Goal: Information Seeking & Learning: Learn about a topic

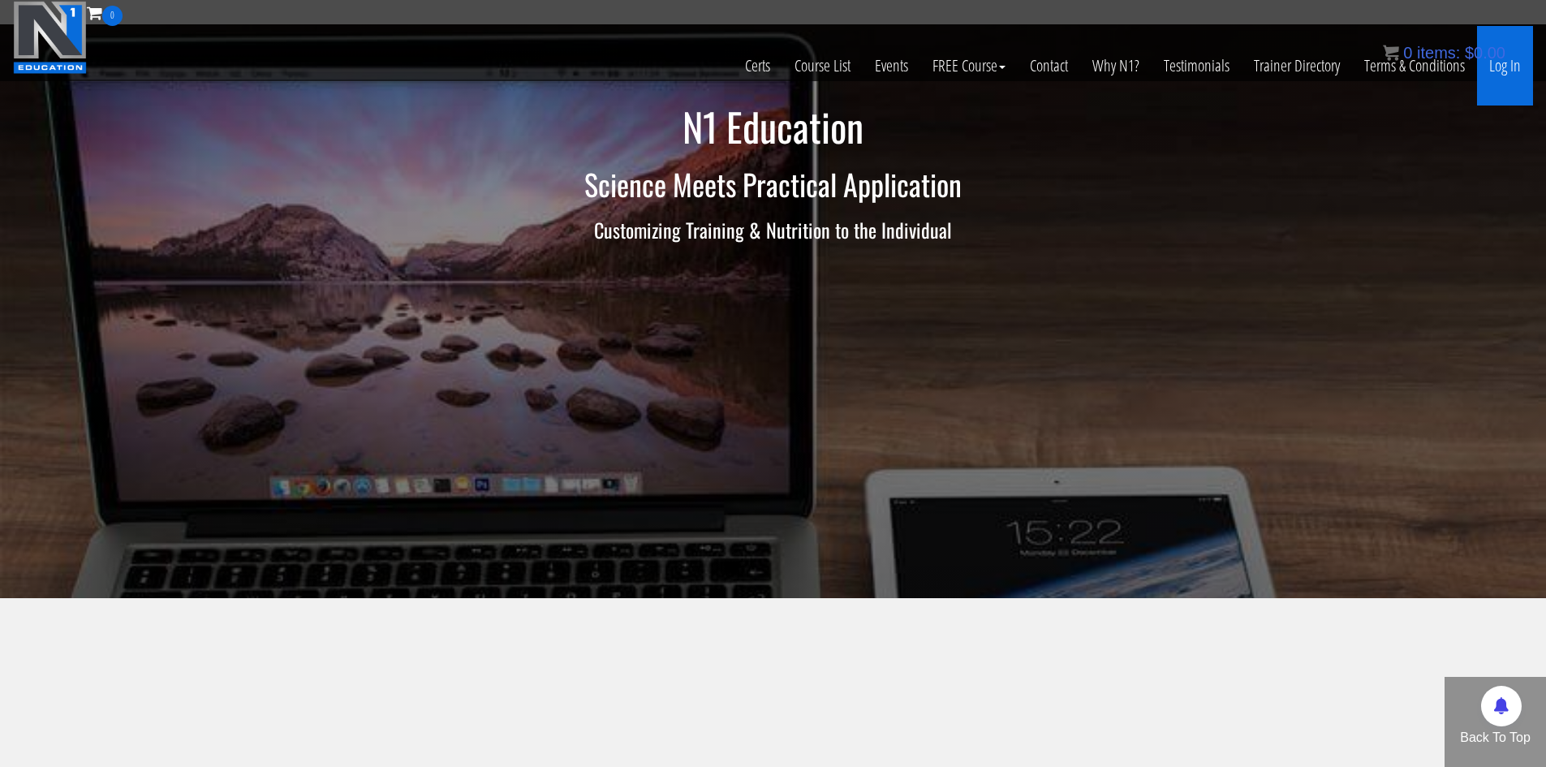
click at [1499, 80] on link "Log In" at bounding box center [1505, 66] width 56 height 80
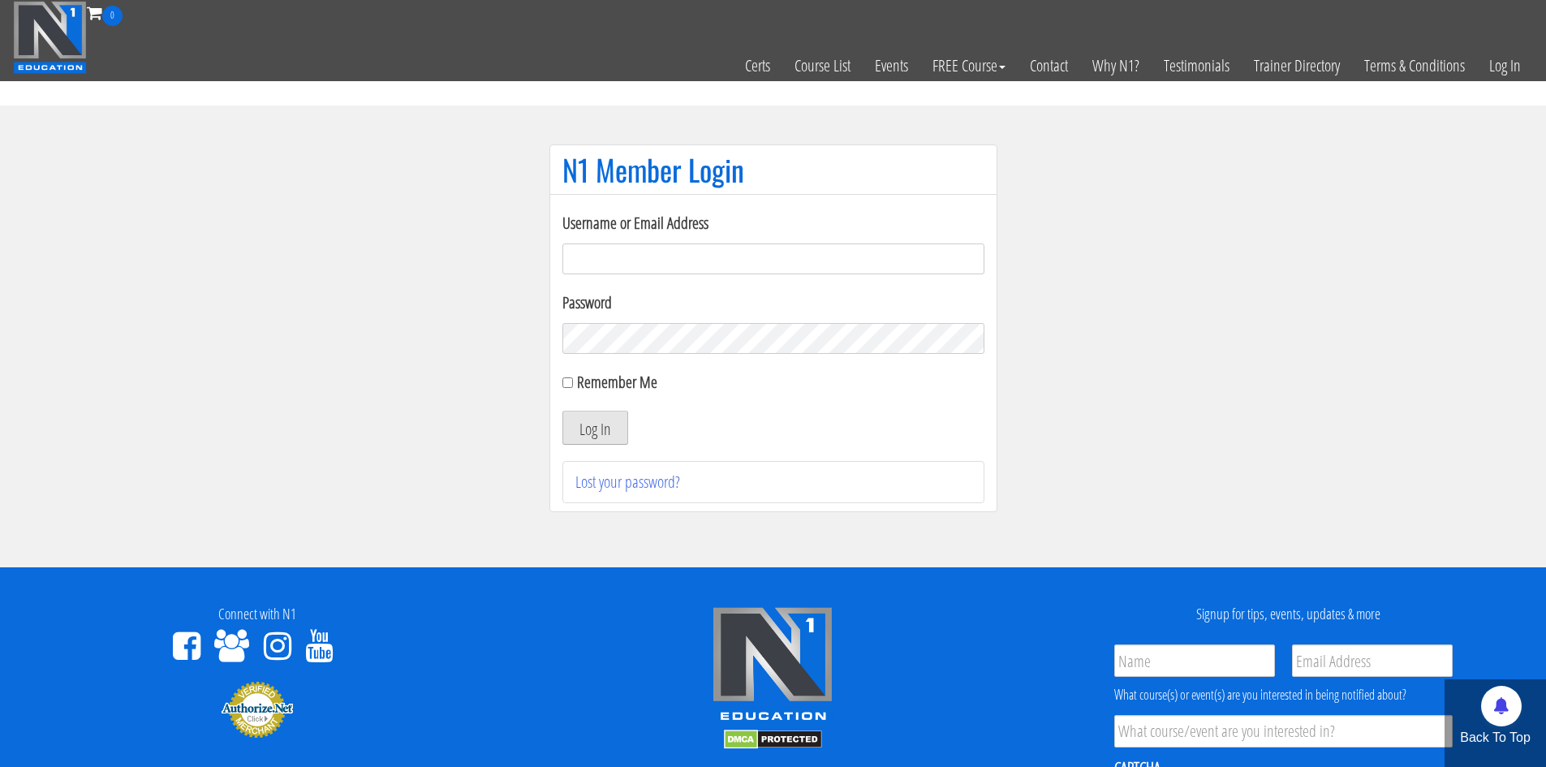
type input "makszietek@gmail.com"
click at [617, 441] on button "Log In" at bounding box center [595, 428] width 66 height 34
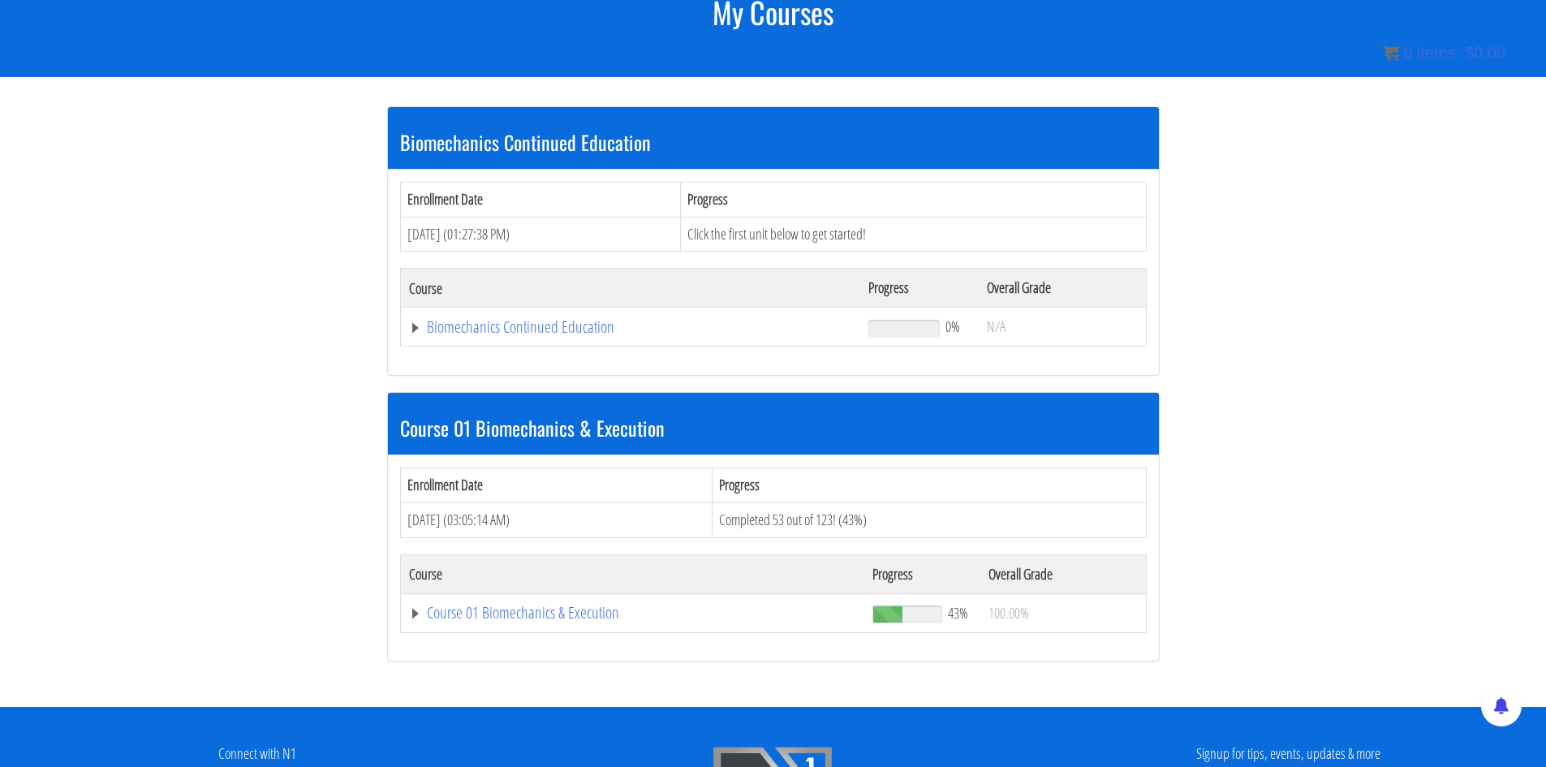
scroll to position [406, 0]
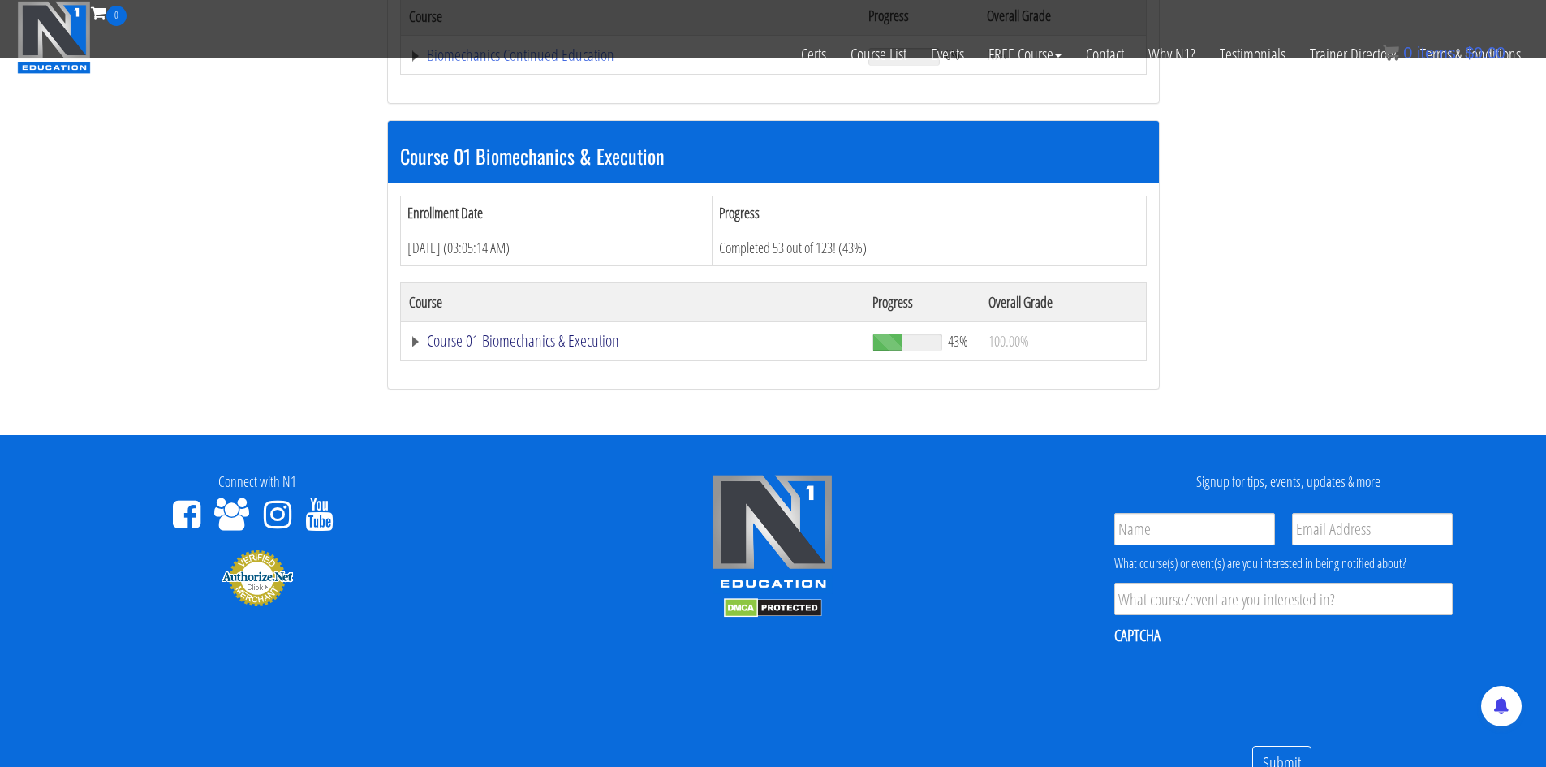
click at [570, 344] on link "Course 01 Biomechanics & Execution" at bounding box center [633, 341] width 448 height 16
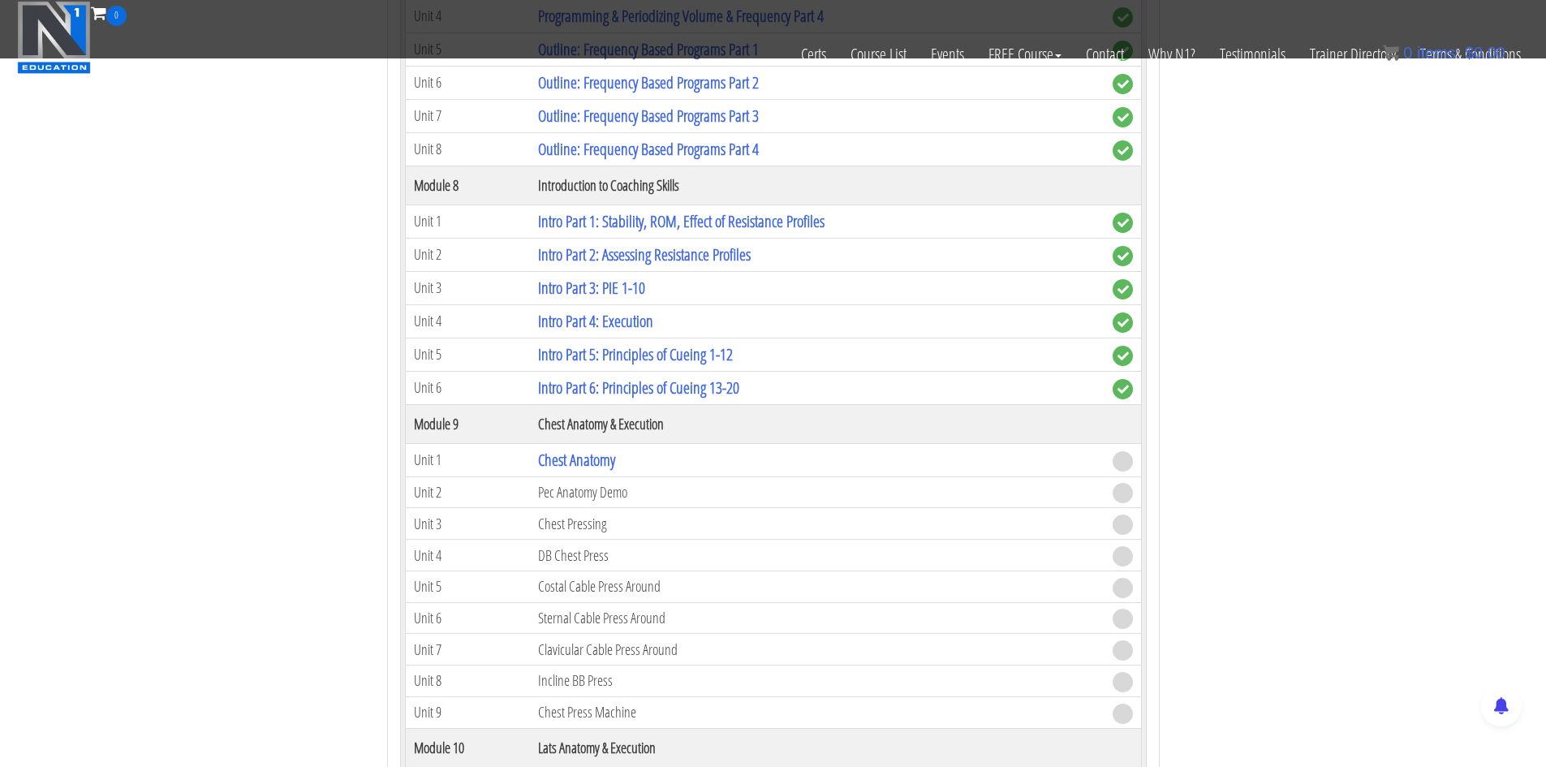
scroll to position [2515, 0]
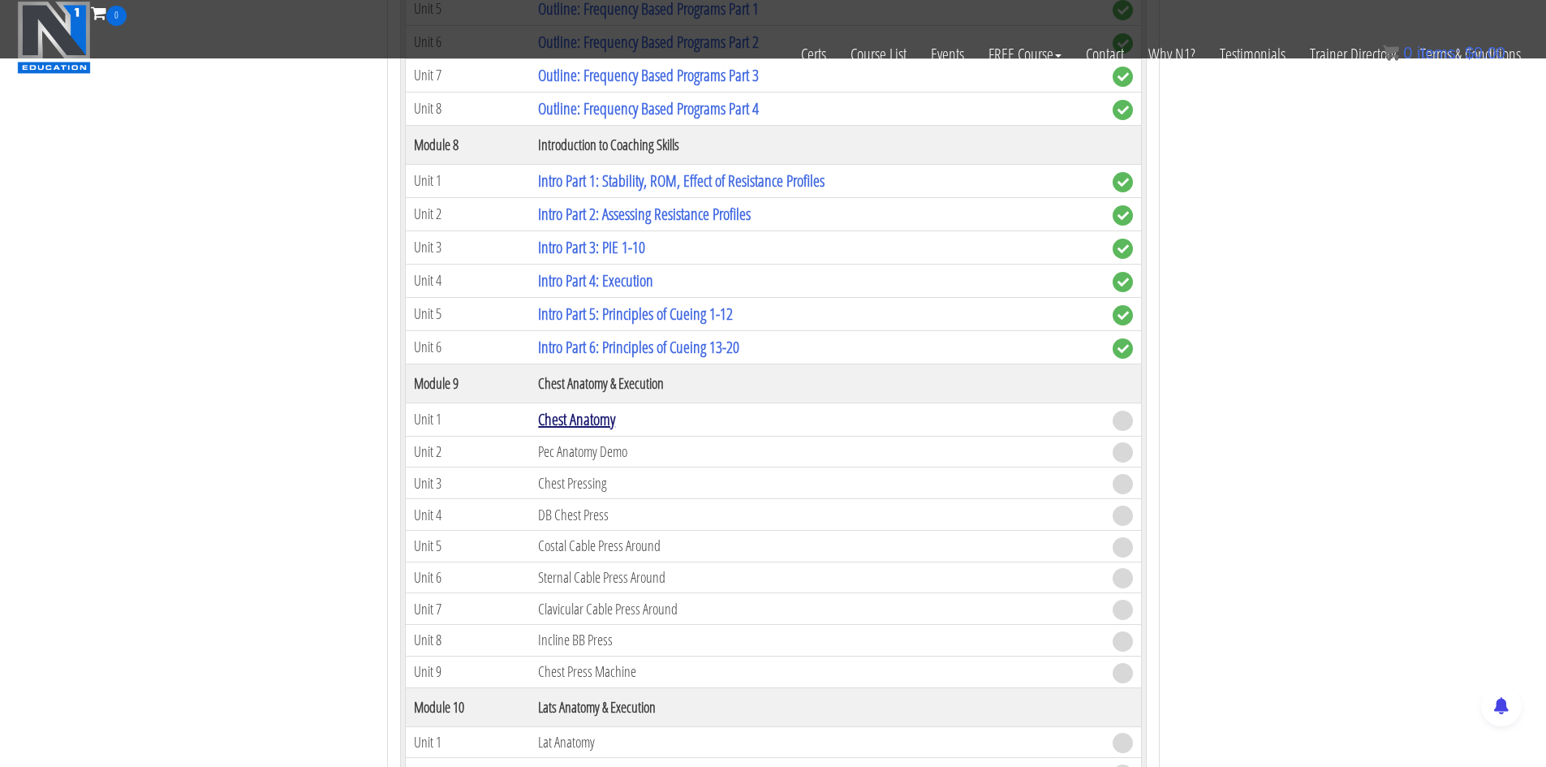
click at [604, 416] on link "Chest Anatomy" at bounding box center [576, 419] width 77 height 22
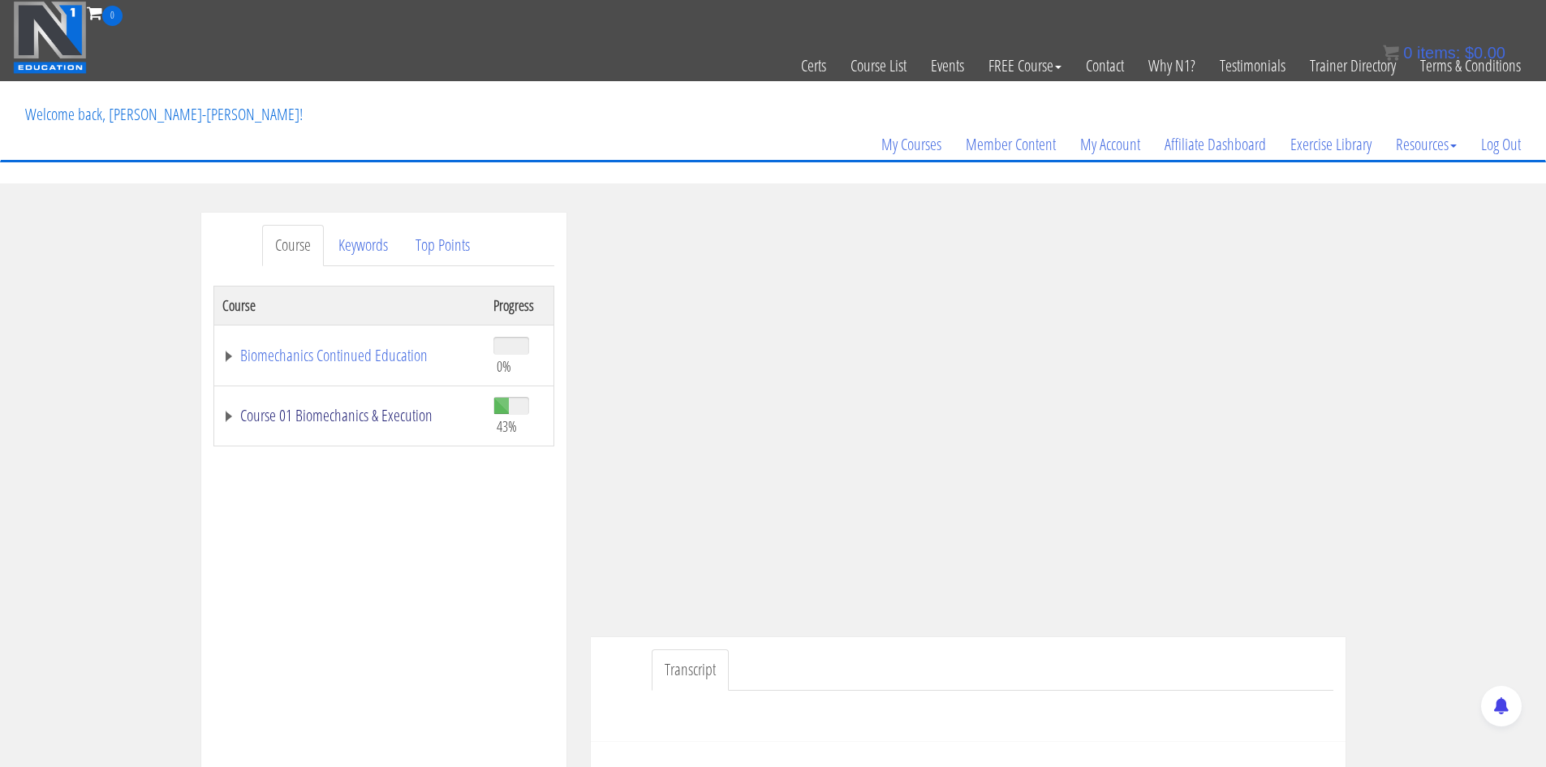
click at [270, 414] on link "Course 01 Biomechanics & Execution" at bounding box center [349, 415] width 255 height 16
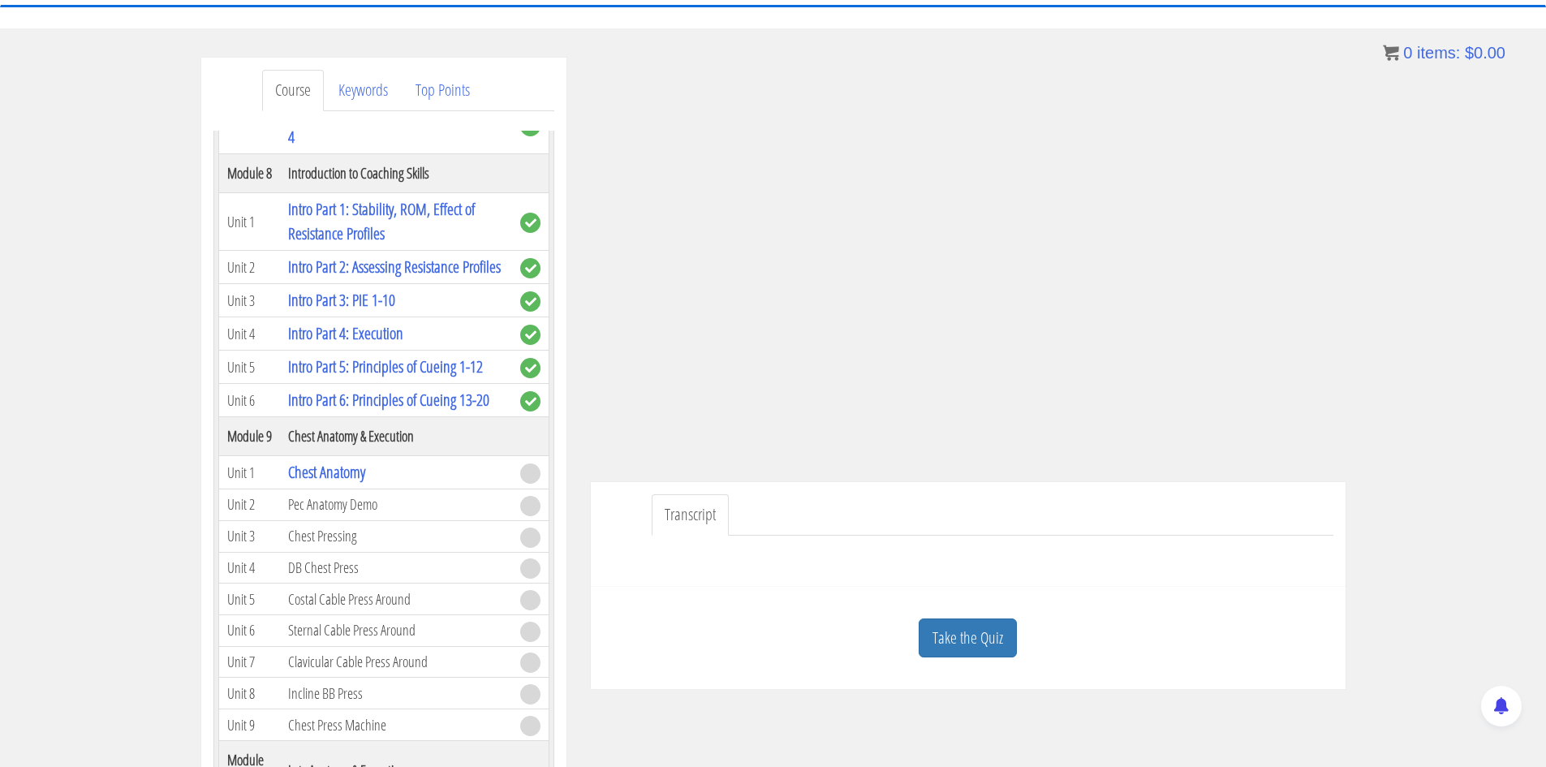
scroll to position [347, 0]
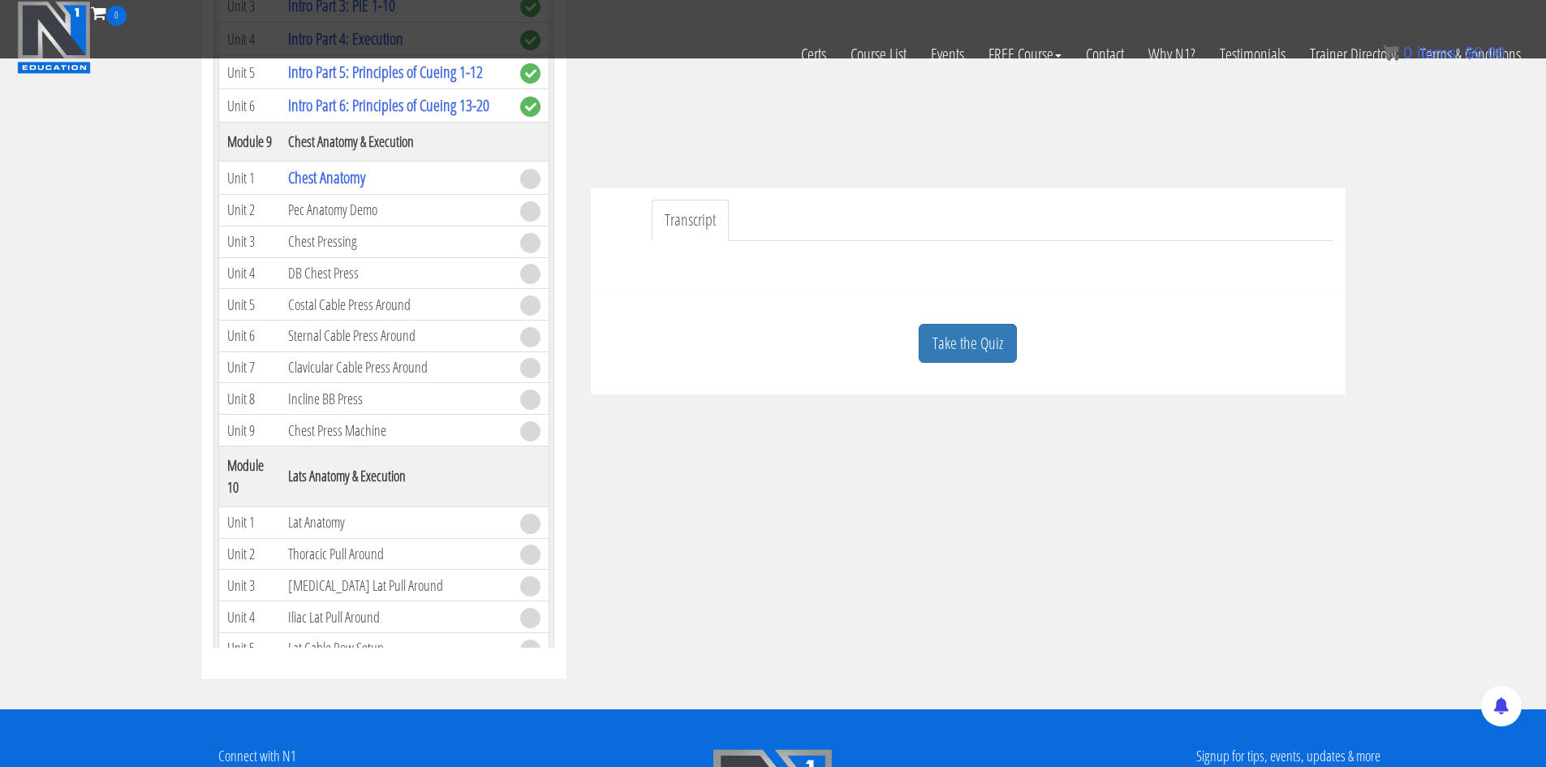
click at [962, 343] on link "Take the Quiz" at bounding box center [967, 344] width 98 height 40
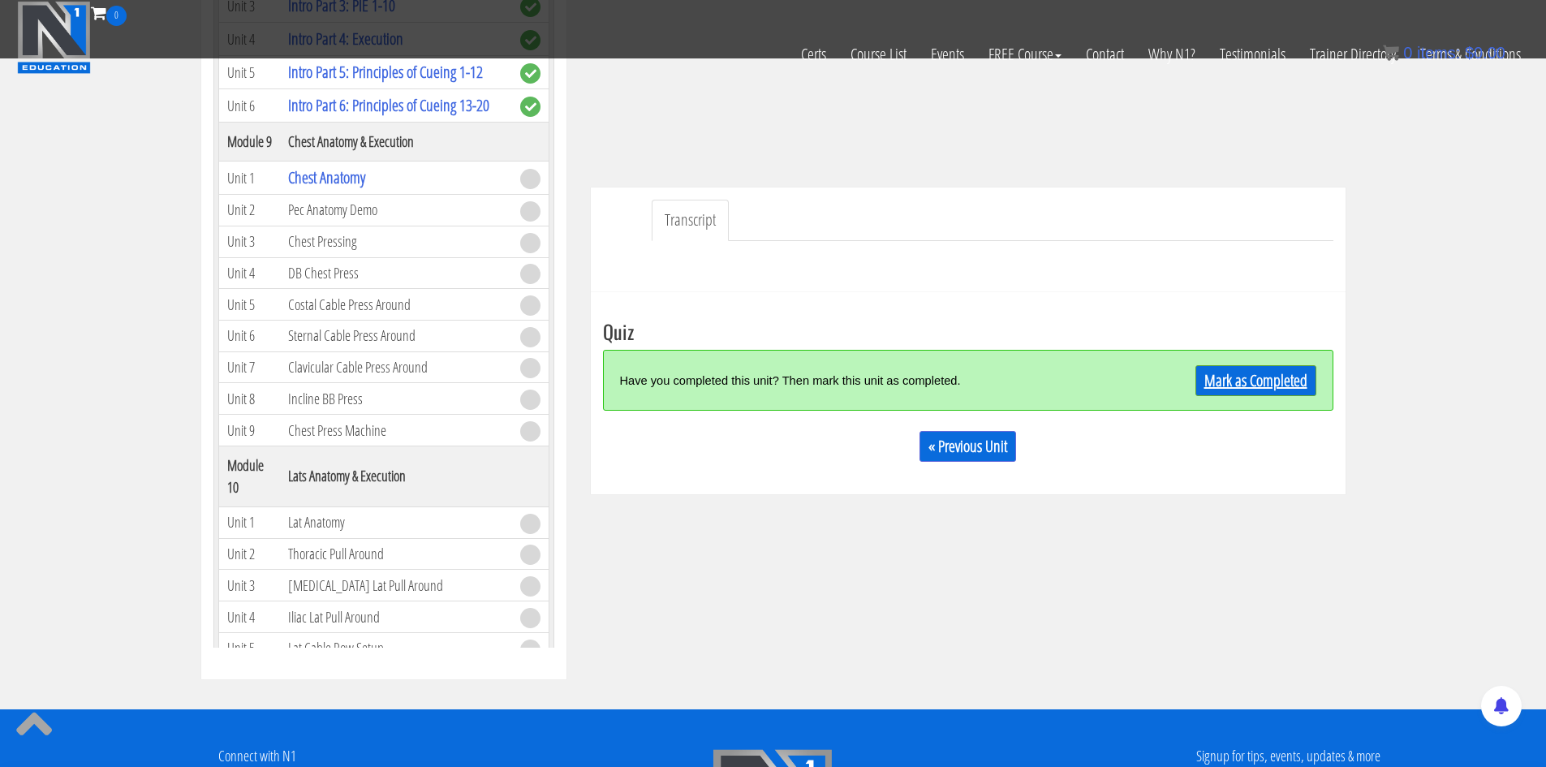
click at [1219, 385] on link "Mark as Completed" at bounding box center [1255, 380] width 121 height 31
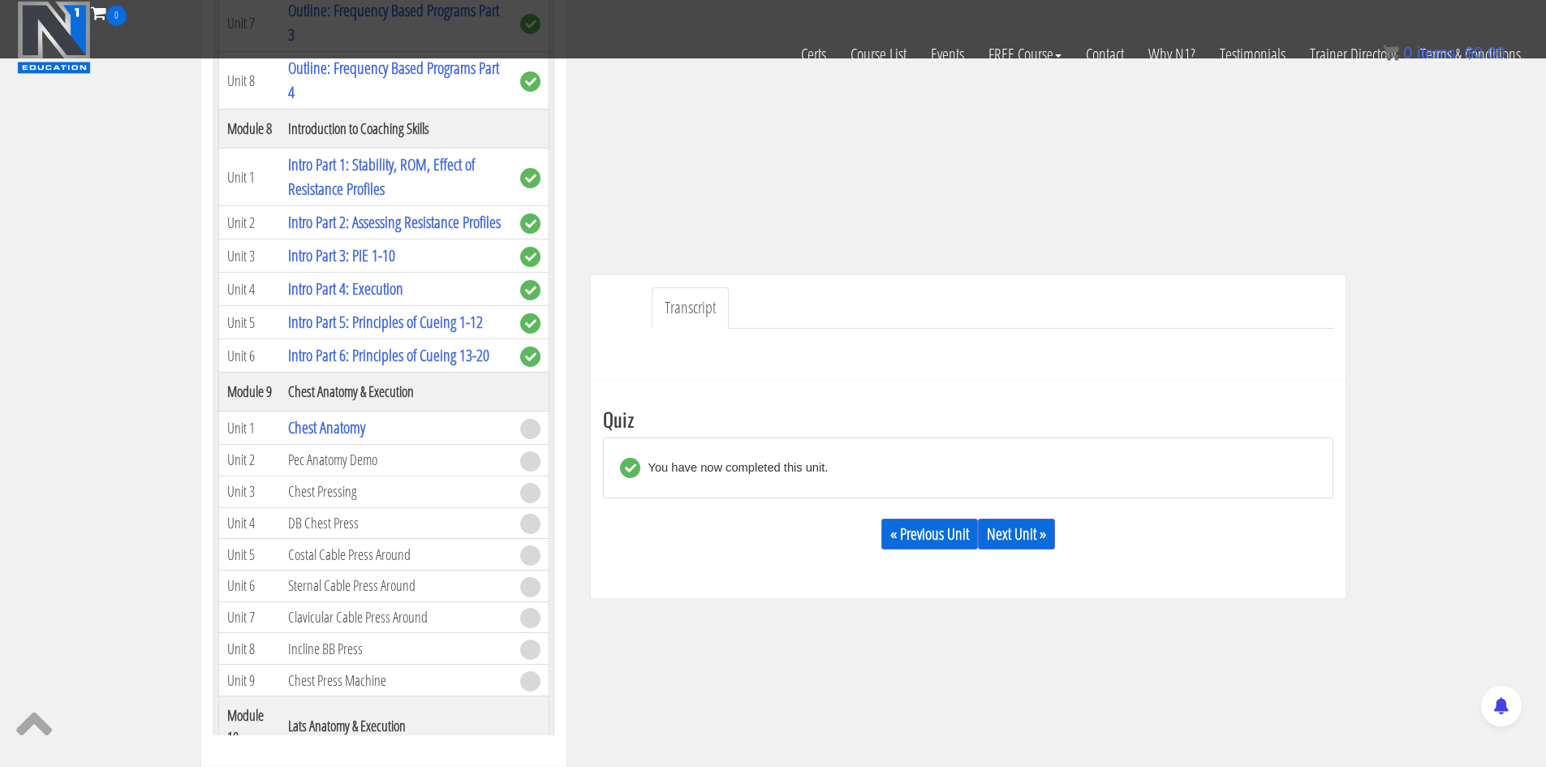
scroll to position [289, 0]
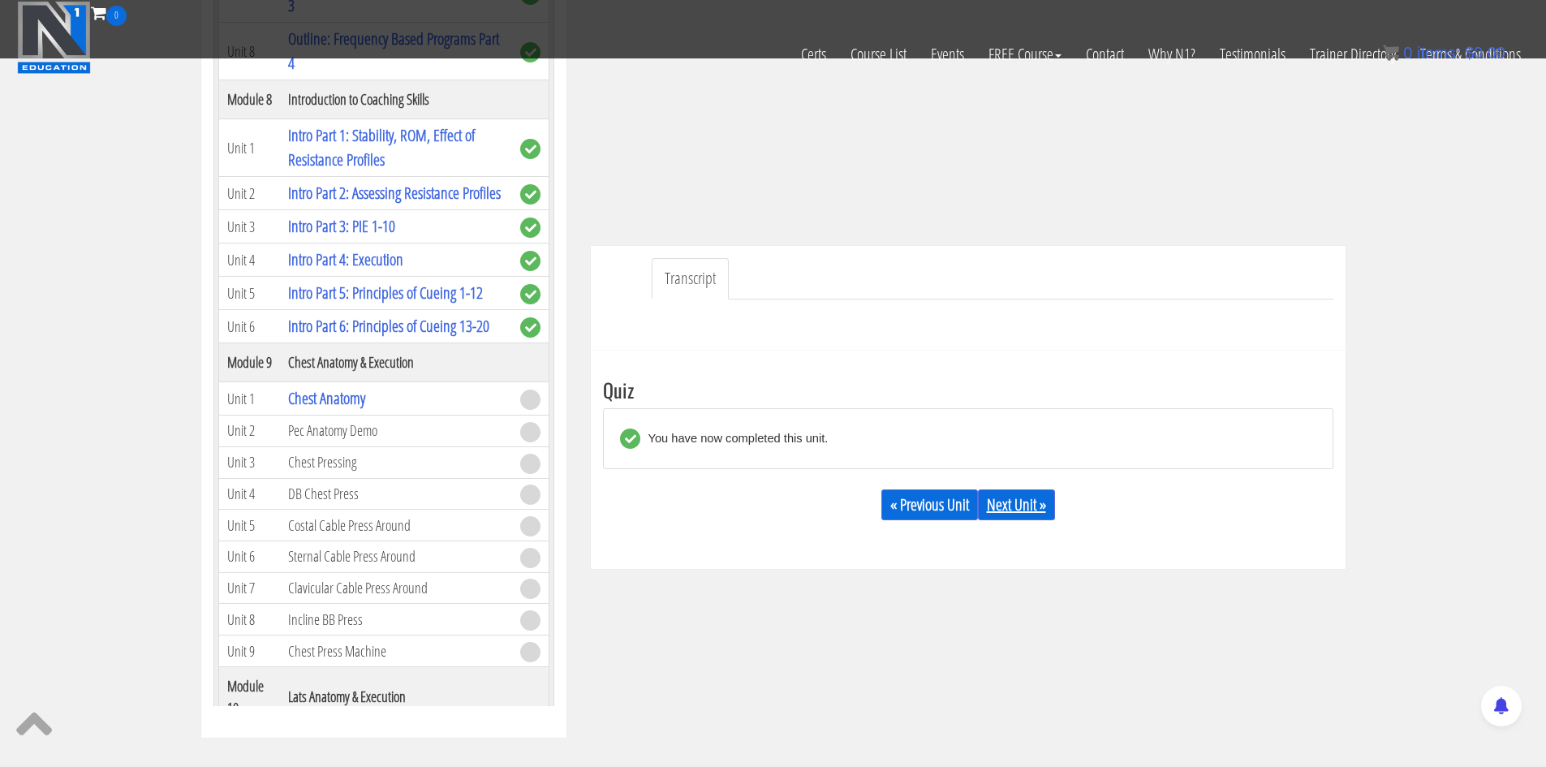
click at [1013, 510] on link "Next Unit »" at bounding box center [1016, 504] width 77 height 31
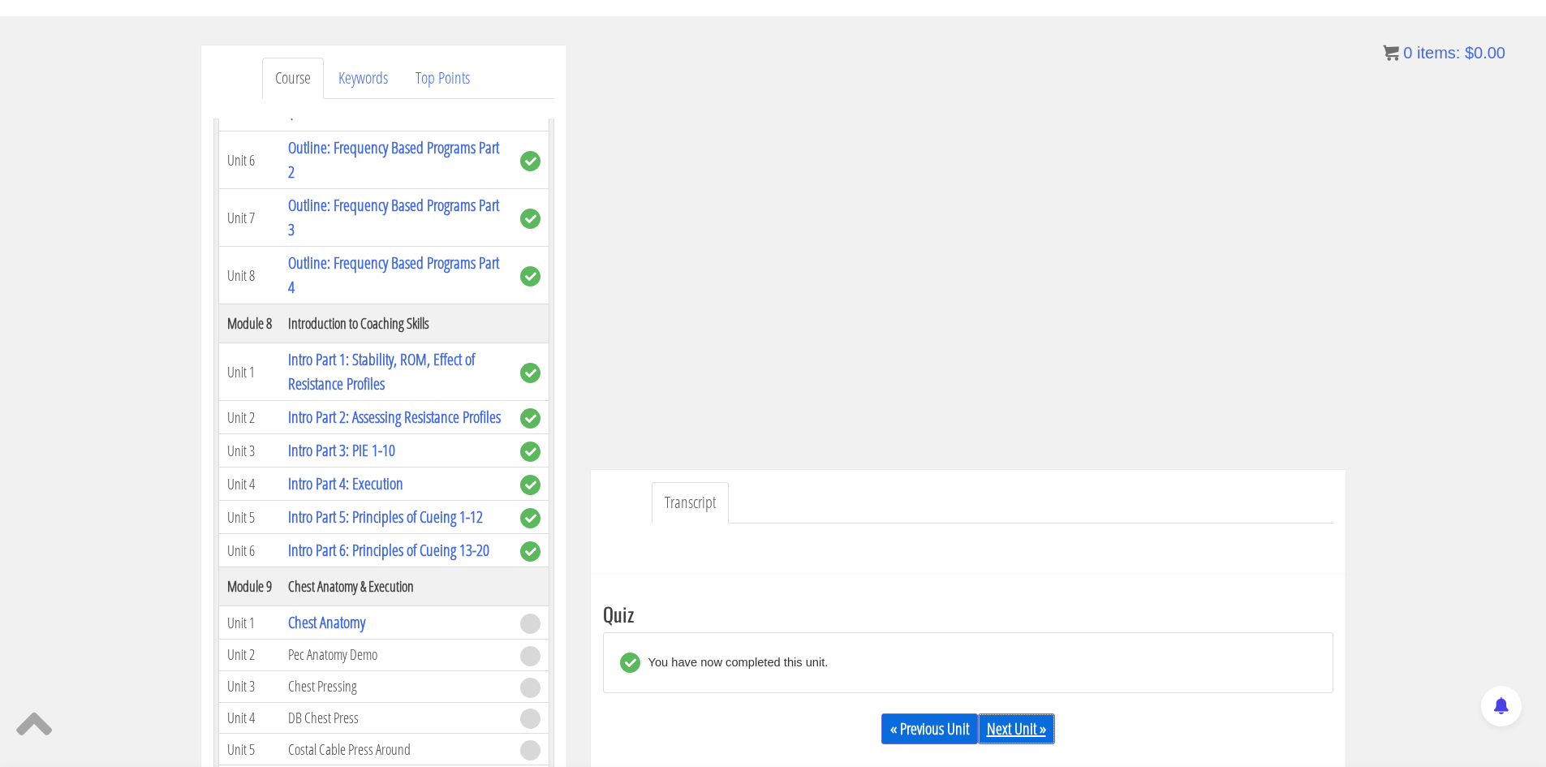
scroll to position [170, 0]
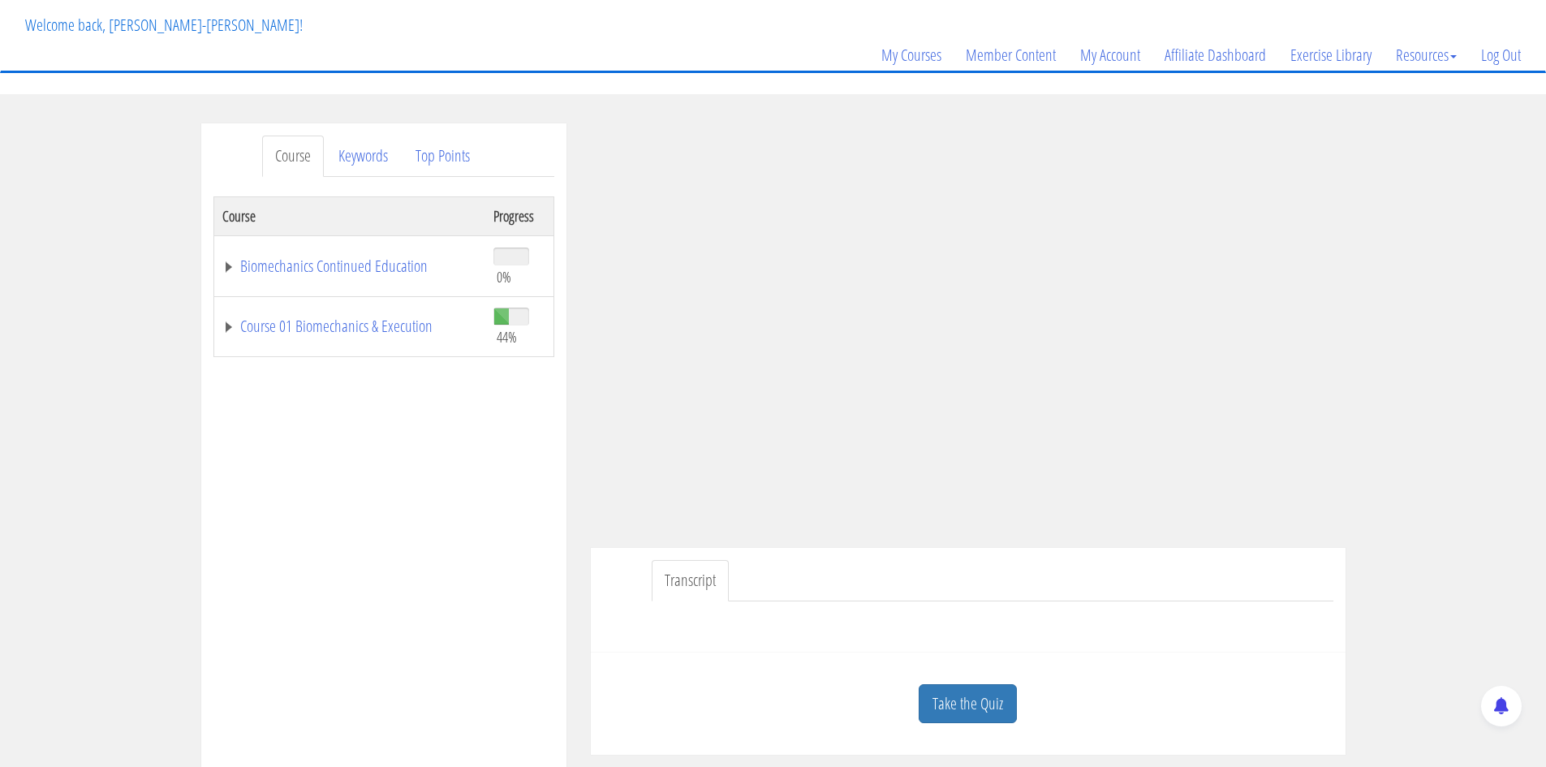
scroll to position [162, 0]
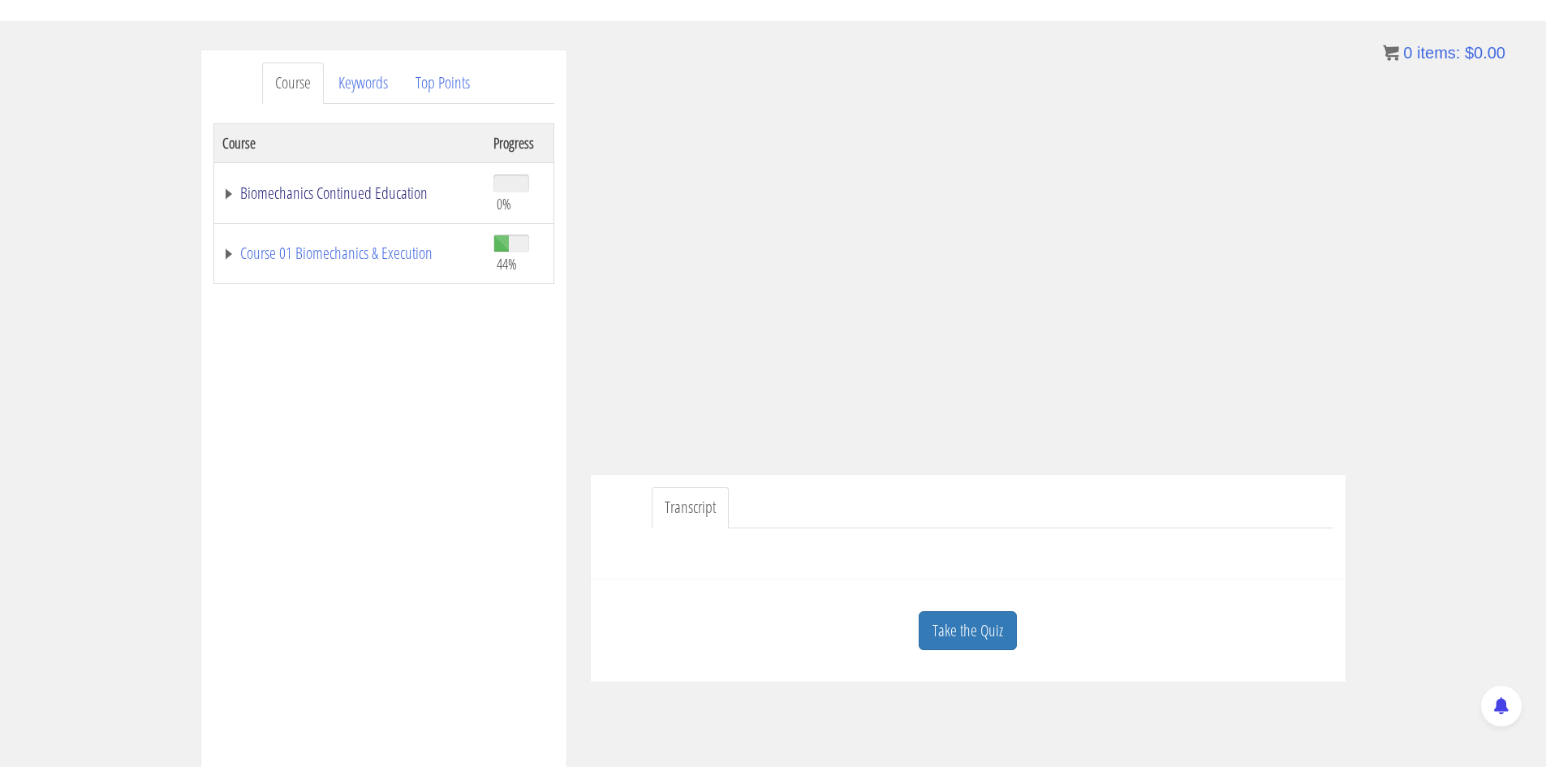
click at [354, 201] on link "Biomechanics Continued Education" at bounding box center [349, 193] width 255 height 16
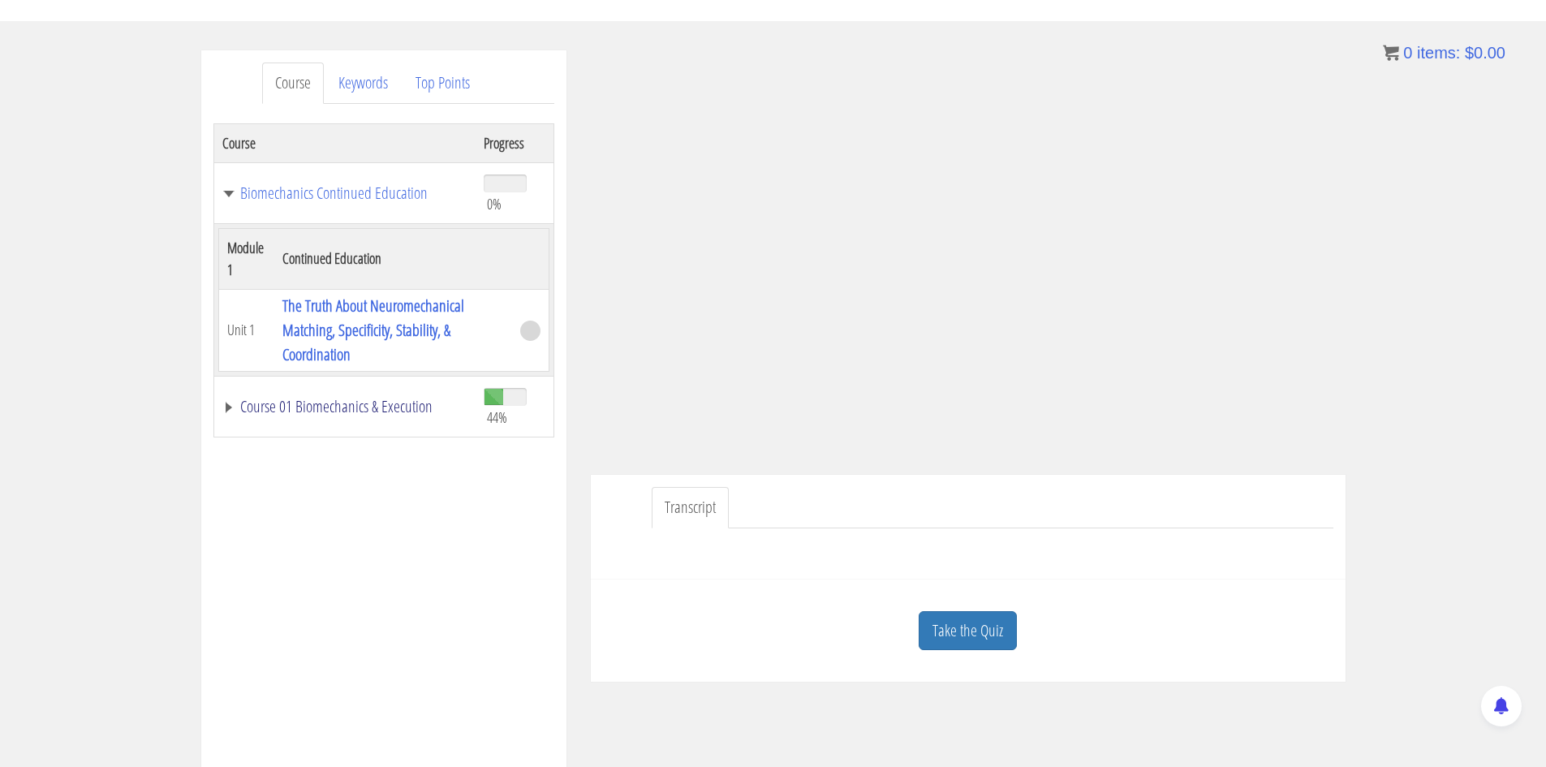
click at [371, 419] on td "Course 01 Biomechanics & Execution" at bounding box center [344, 406] width 262 height 61
drag, startPoint x: 367, startPoint y: 406, endPoint x: 377, endPoint y: 437, distance: 33.4
click at [366, 406] on link "Course 01 Biomechanics & Execution" at bounding box center [345, 406] width 246 height 16
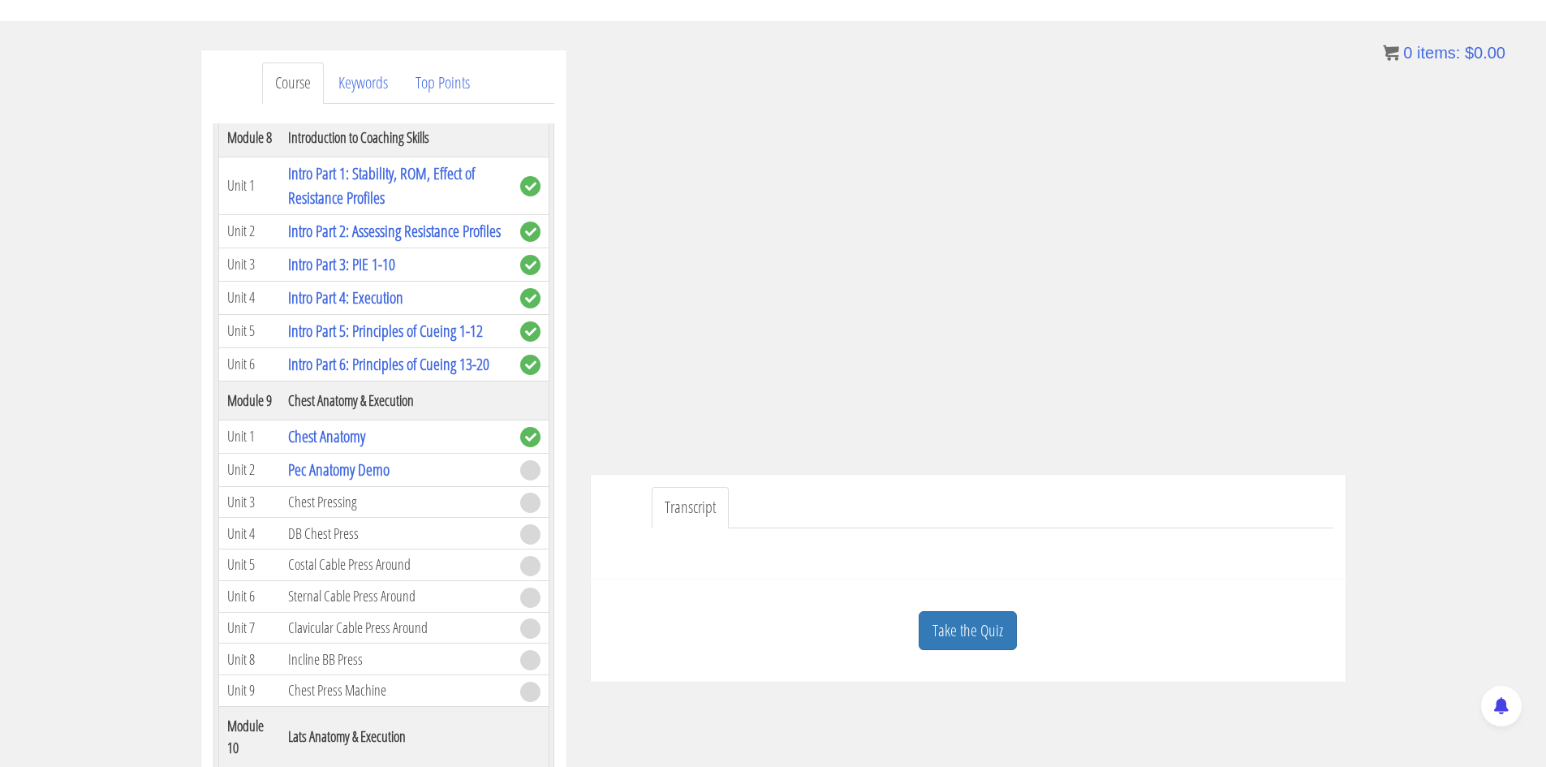
scroll to position [2678, 0]
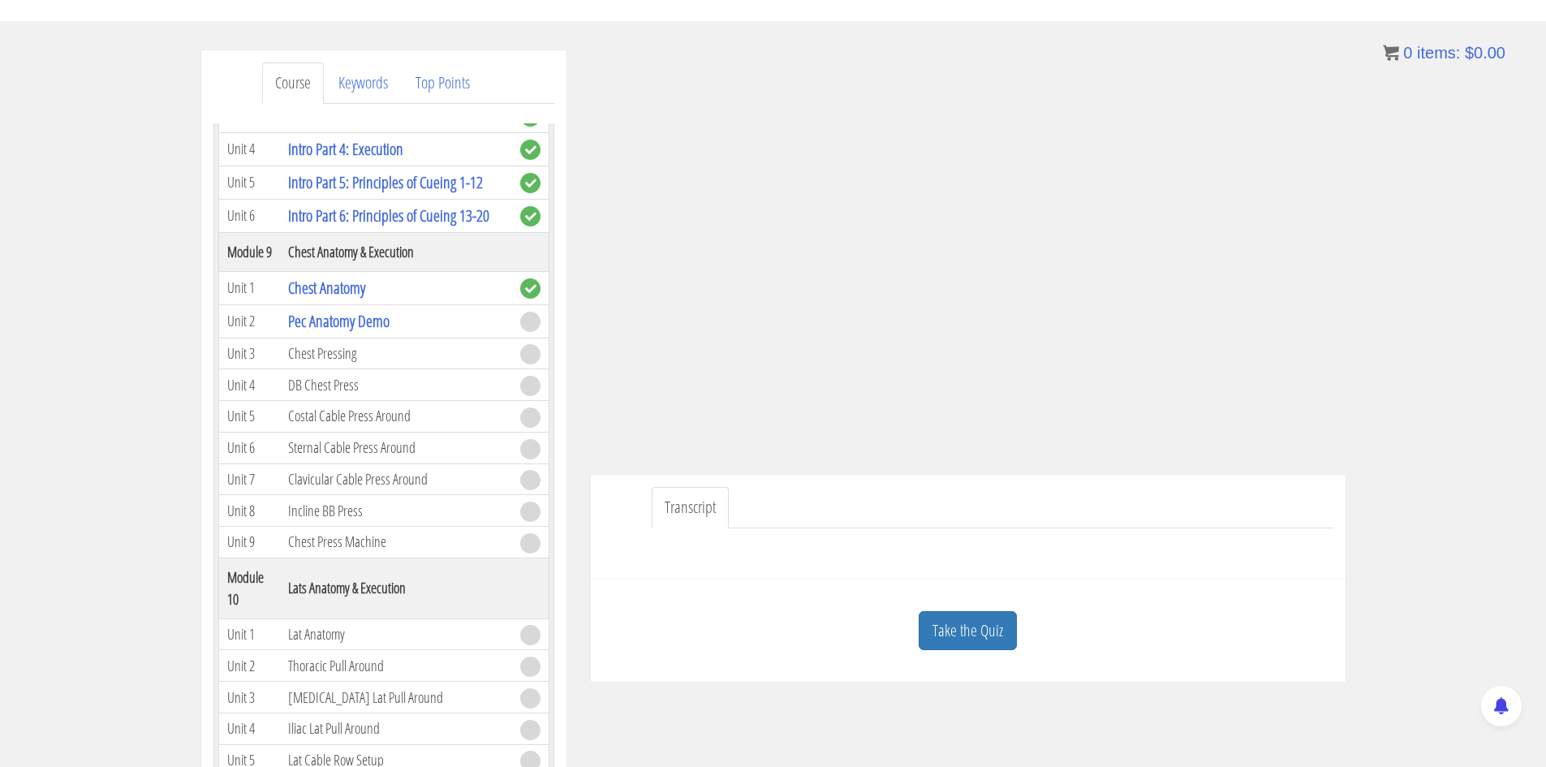
drag, startPoint x: 1159, startPoint y: 483, endPoint x: 1187, endPoint y: 477, distance: 28.2
click at [1159, 483] on div "Transcript" at bounding box center [968, 527] width 755 height 105
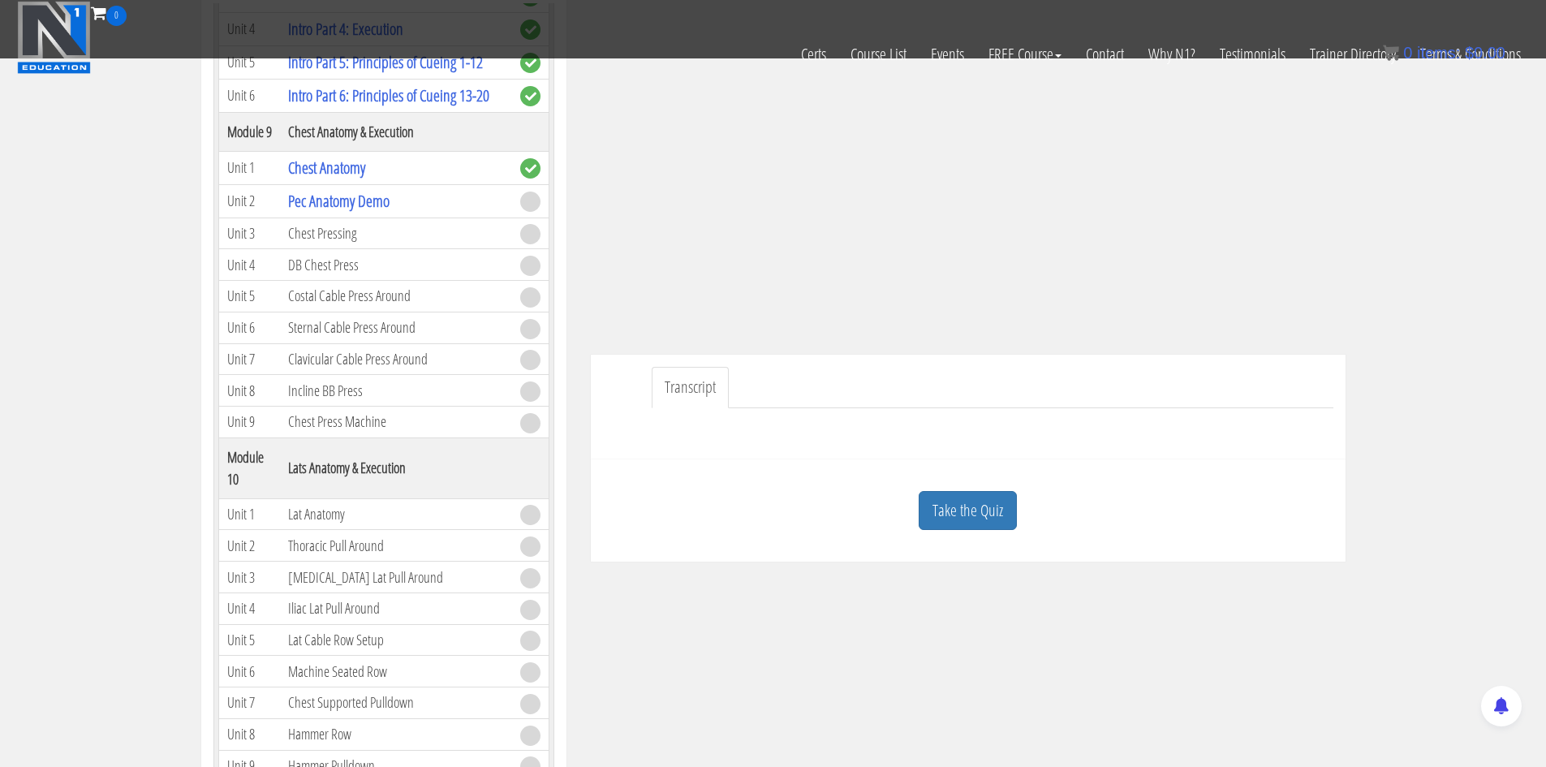
scroll to position [406, 0]
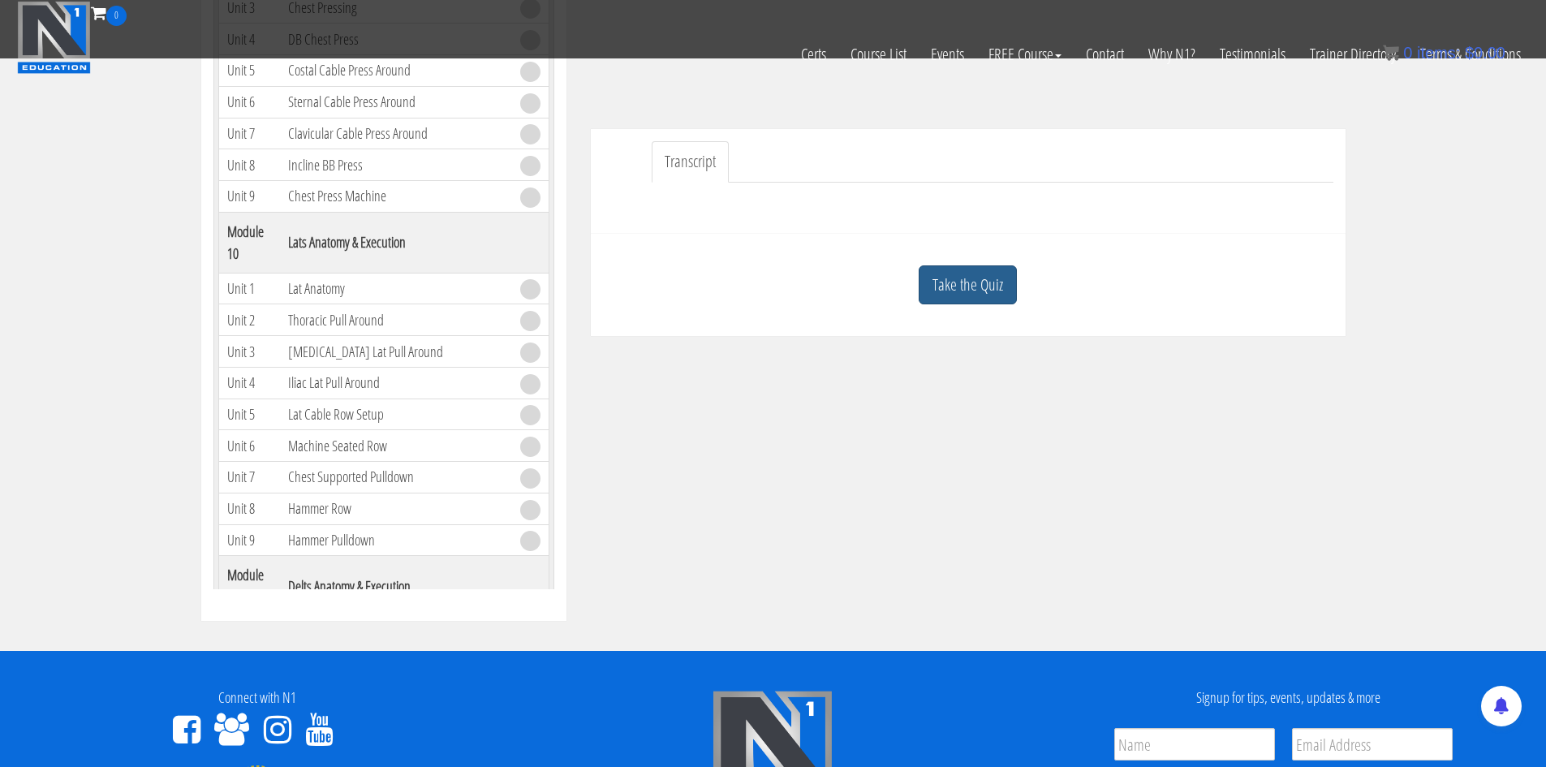
click at [990, 279] on link "Take the Quiz" at bounding box center [967, 285] width 98 height 40
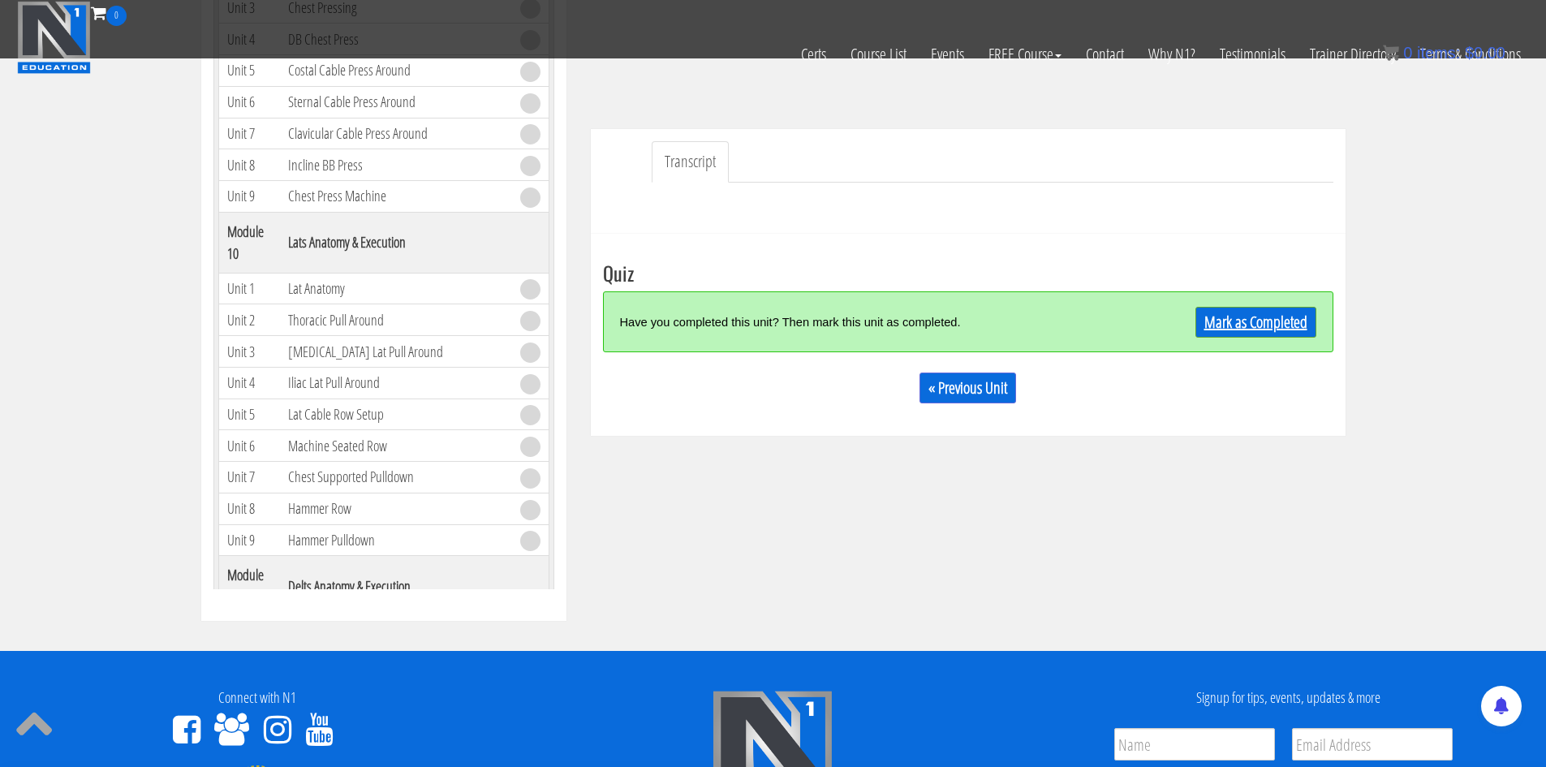
drag, startPoint x: 1234, startPoint y: 339, endPoint x: 1247, endPoint y: 321, distance: 22.1
click at [1240, 333] on div "Have you completed this unit? Then mark this unit as completed. Mark as Complet…" at bounding box center [968, 321] width 730 height 61
click at [1248, 321] on link "Mark as Completed" at bounding box center [1255, 322] width 121 height 31
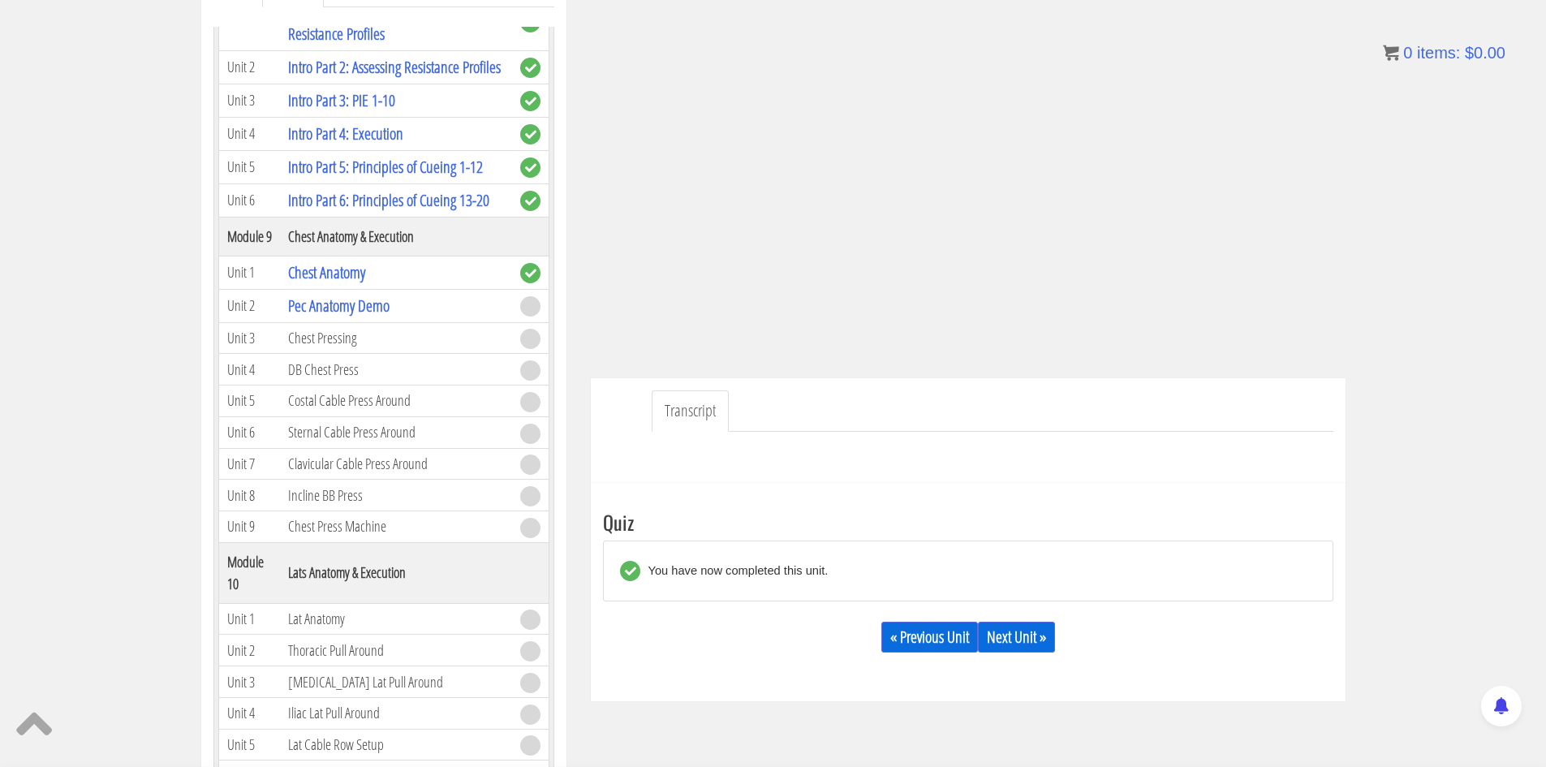
scroll to position [266, 0]
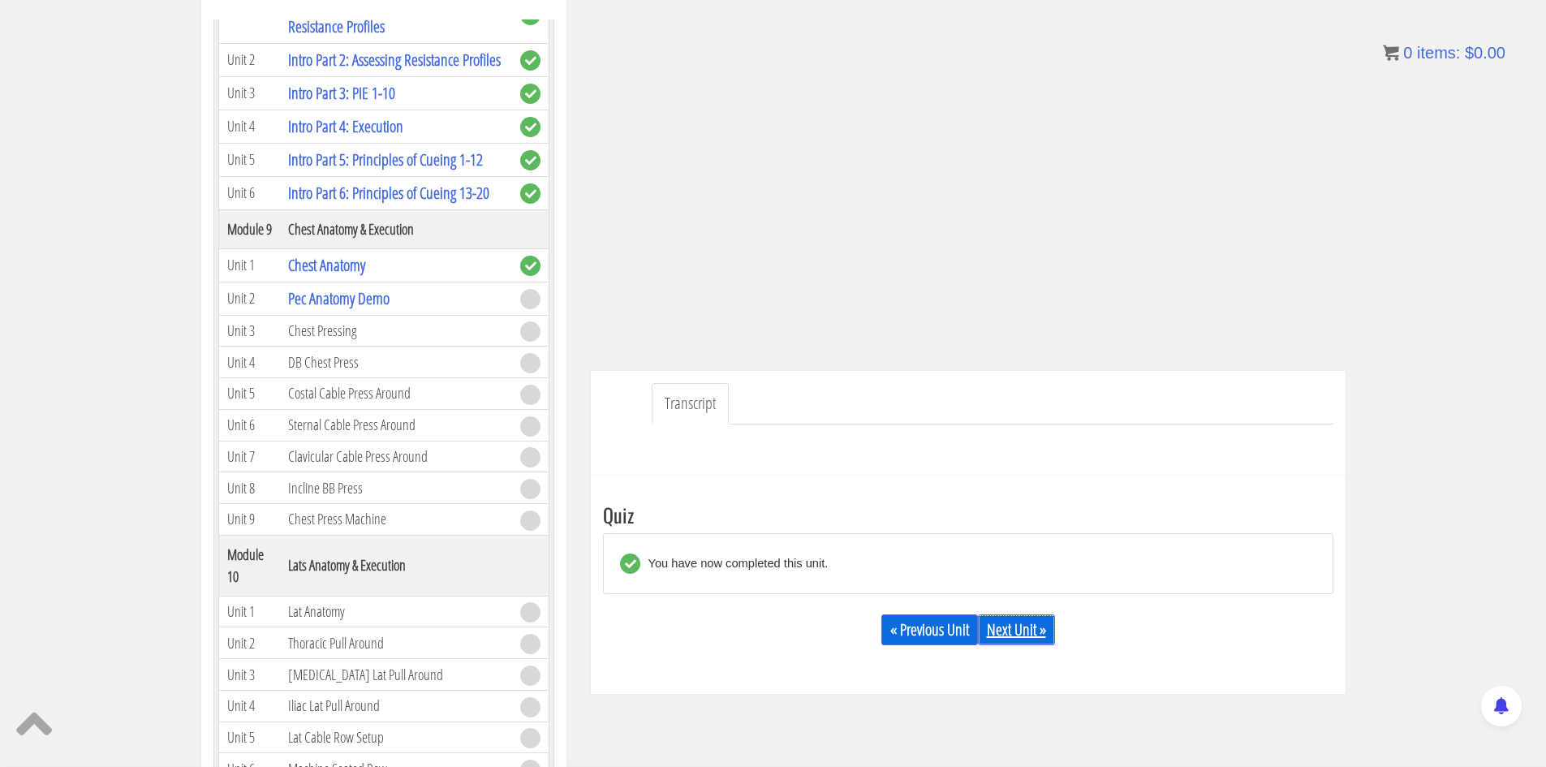
click at [1006, 613] on div "« Previous Unit Next Unit »" at bounding box center [968, 629] width 730 height 55
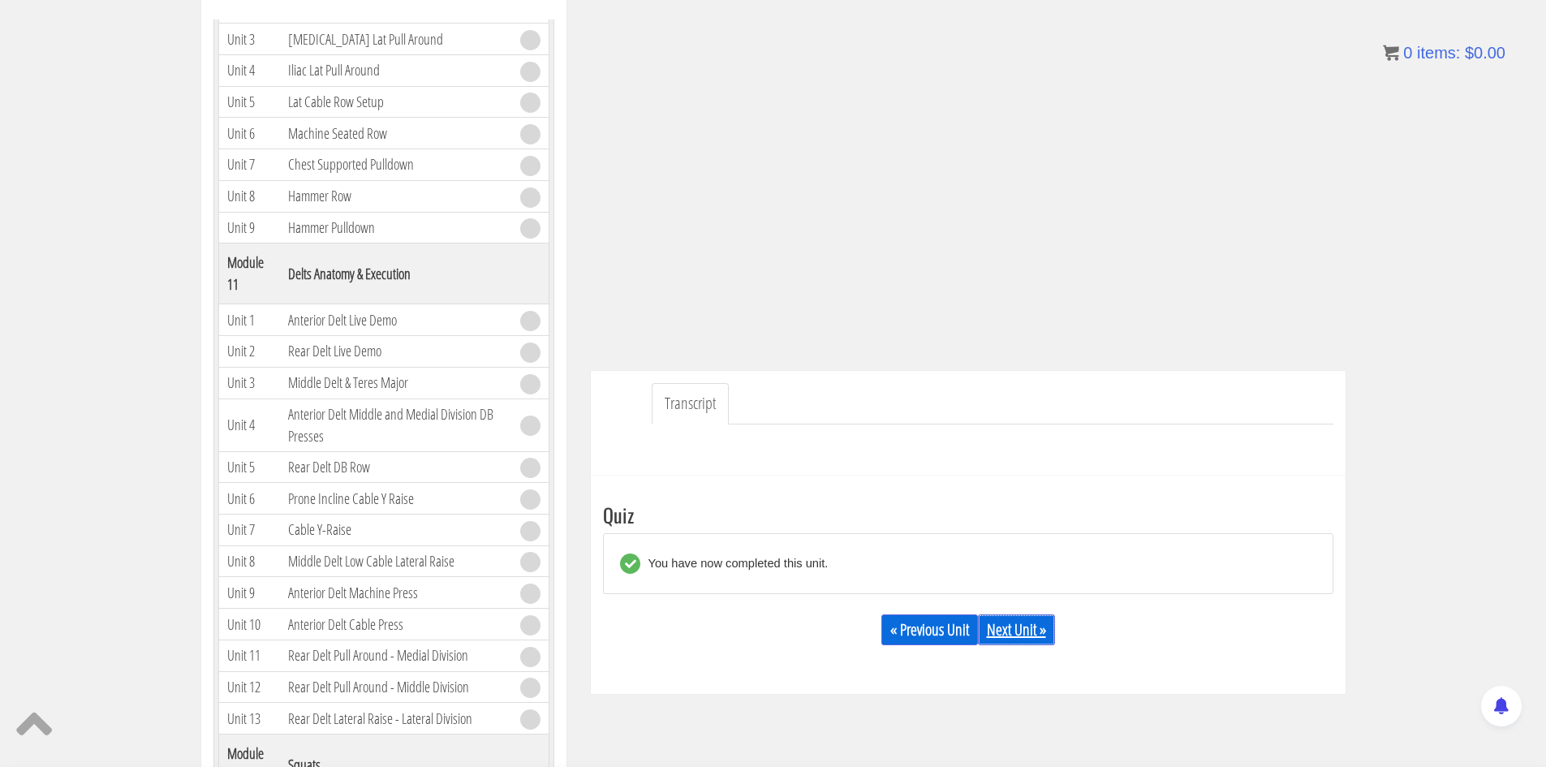
scroll to position [3394, 0]
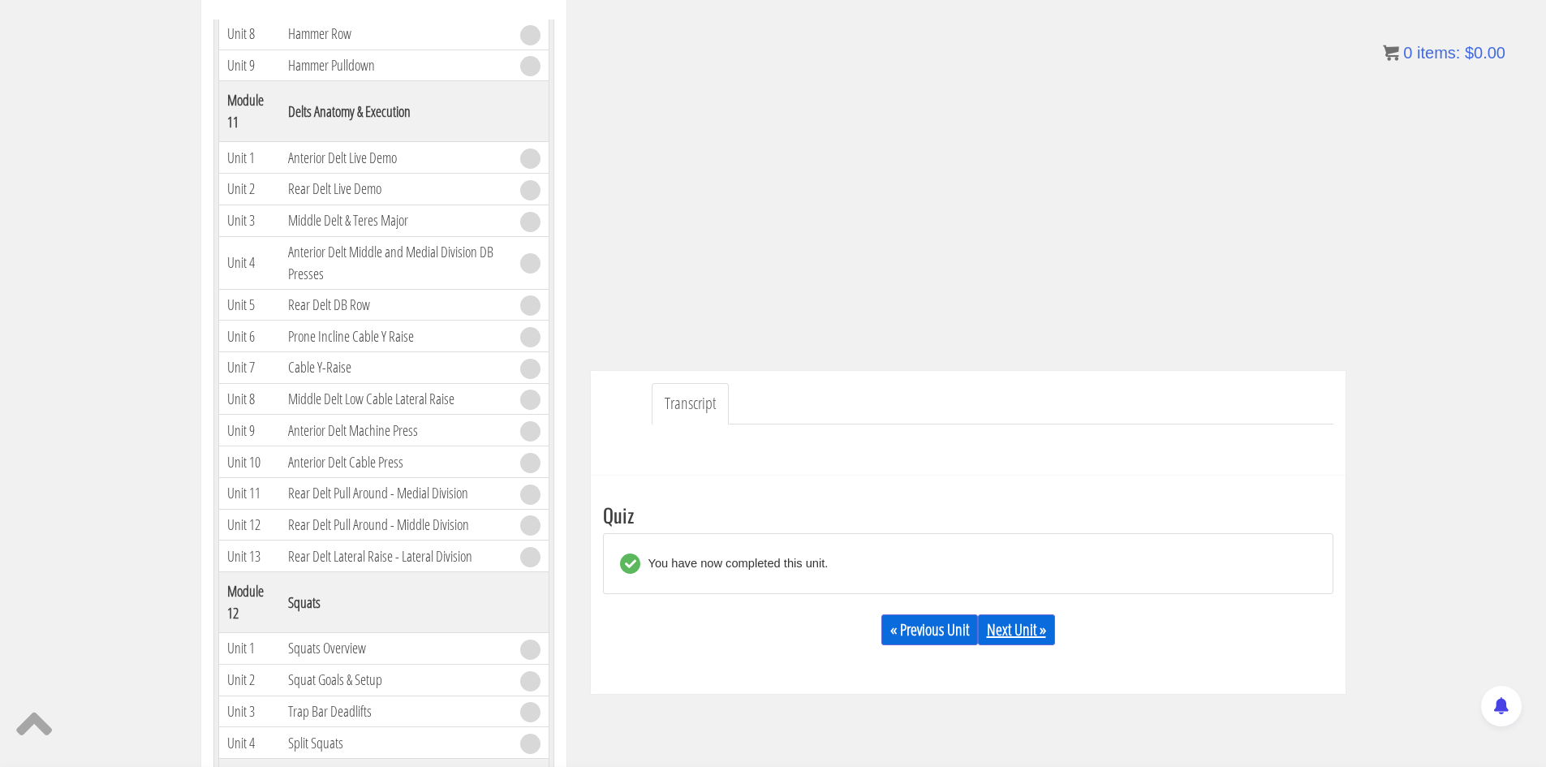
click at [1030, 626] on link "Next Unit »" at bounding box center [1016, 629] width 77 height 31
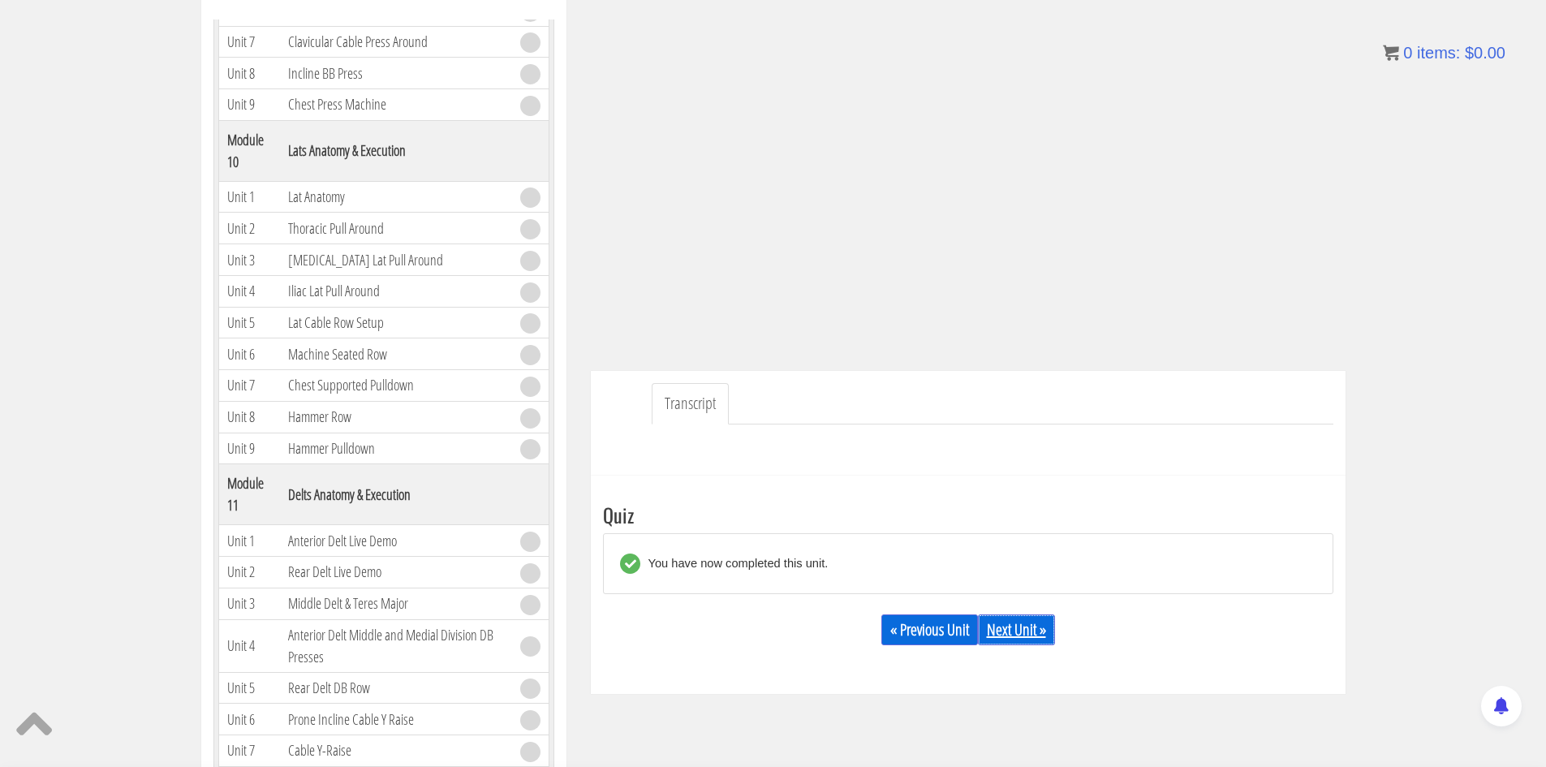
scroll to position [2988, 0]
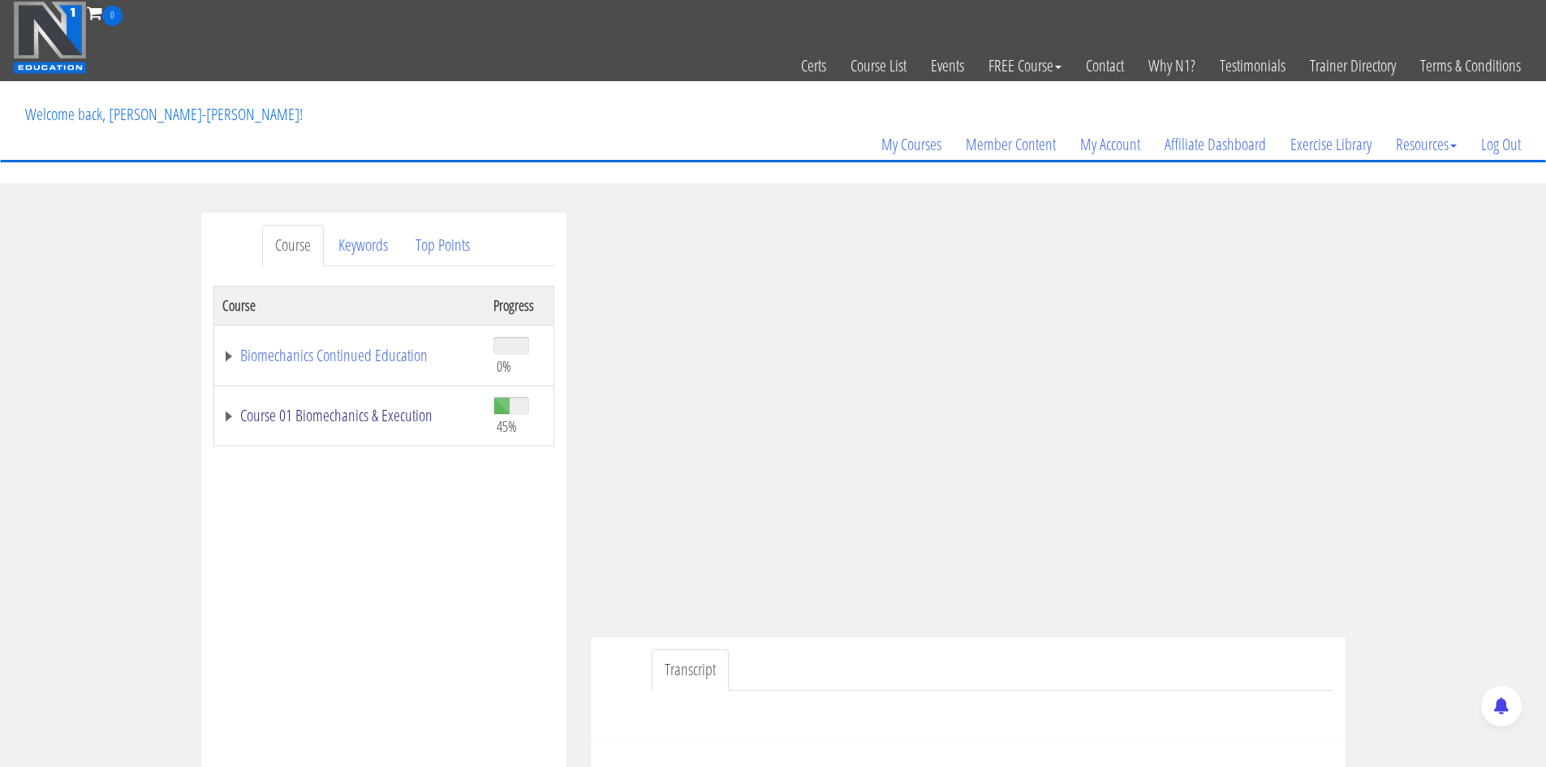
click at [312, 416] on link "Course 01 Biomechanics & Execution" at bounding box center [349, 415] width 255 height 16
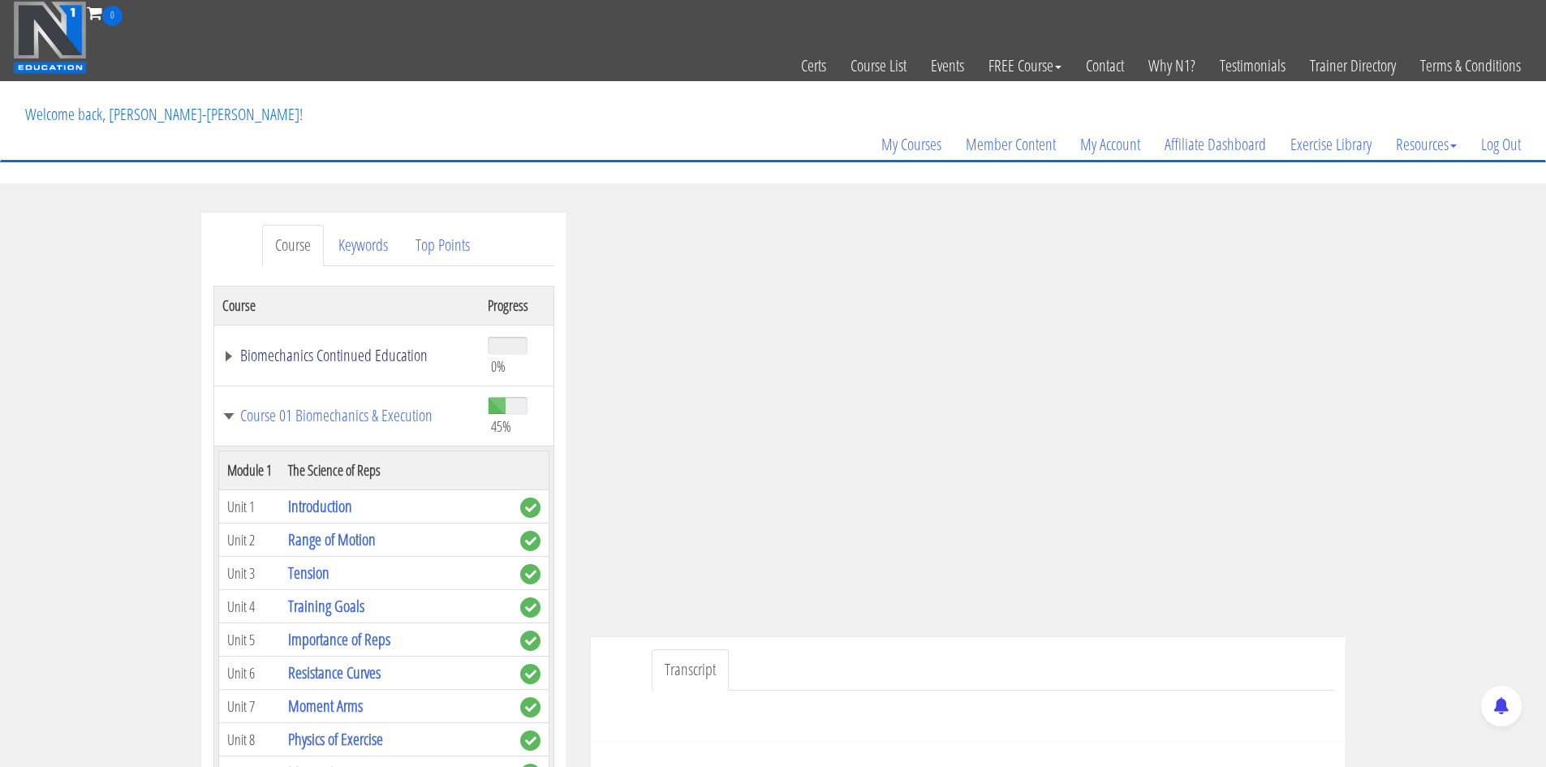
click at [316, 347] on link "Biomechanics Continued Education" at bounding box center [347, 355] width 250 height 16
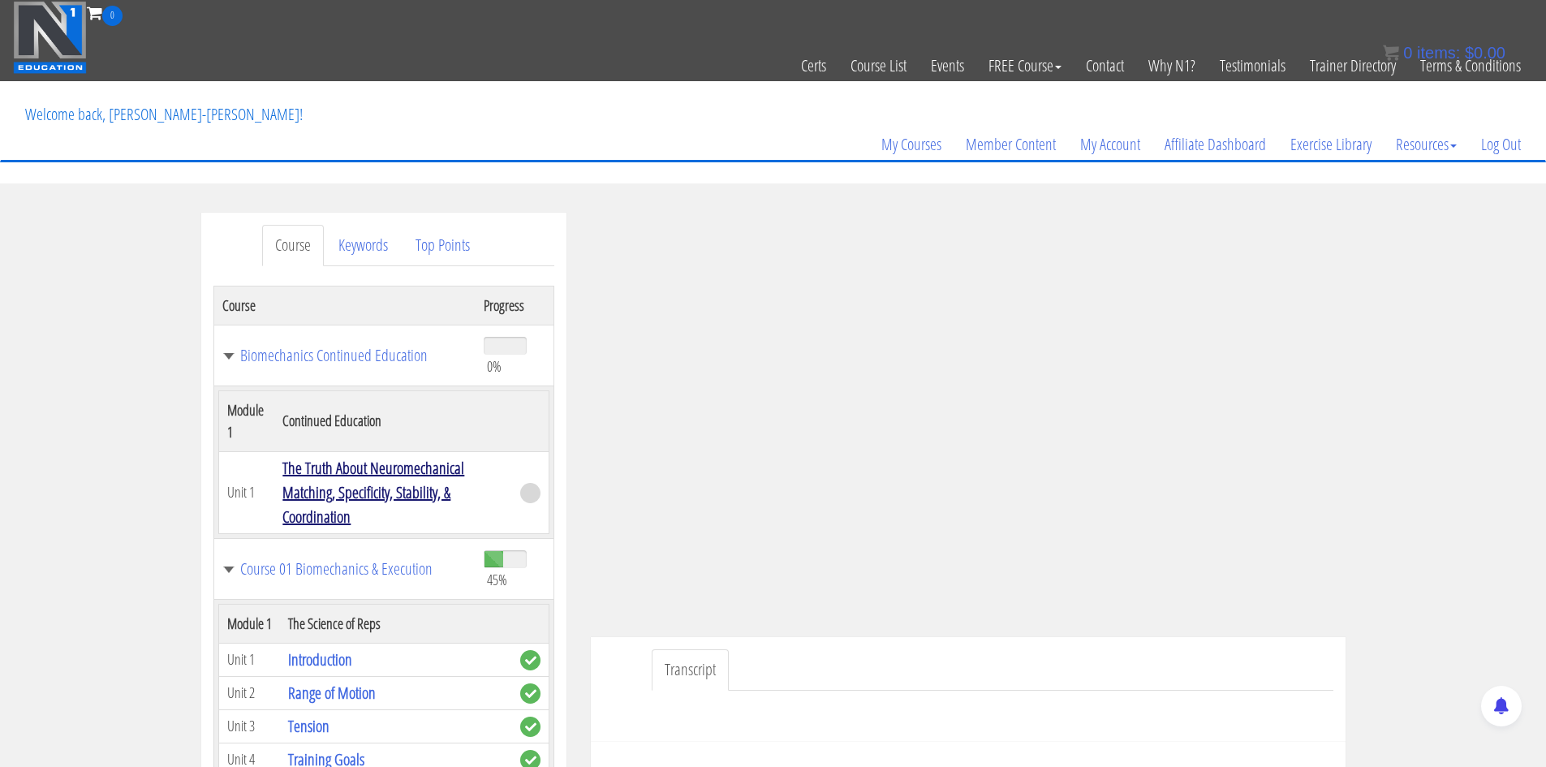
click at [324, 463] on link "The Truth About Neuromechanical Matching, Specificity, Stability, & Coordination" at bounding box center [373, 492] width 182 height 71
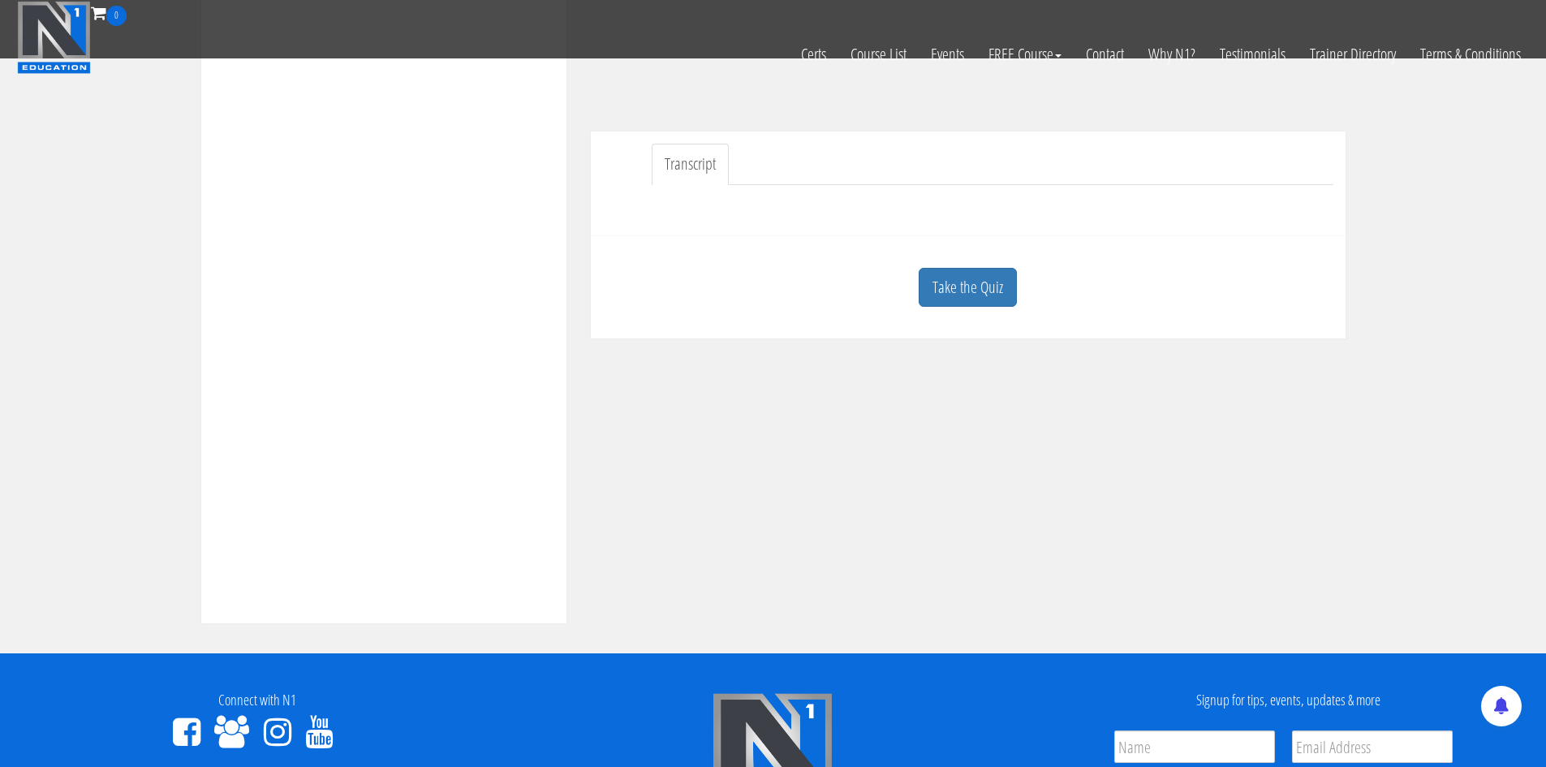
scroll to position [406, 0]
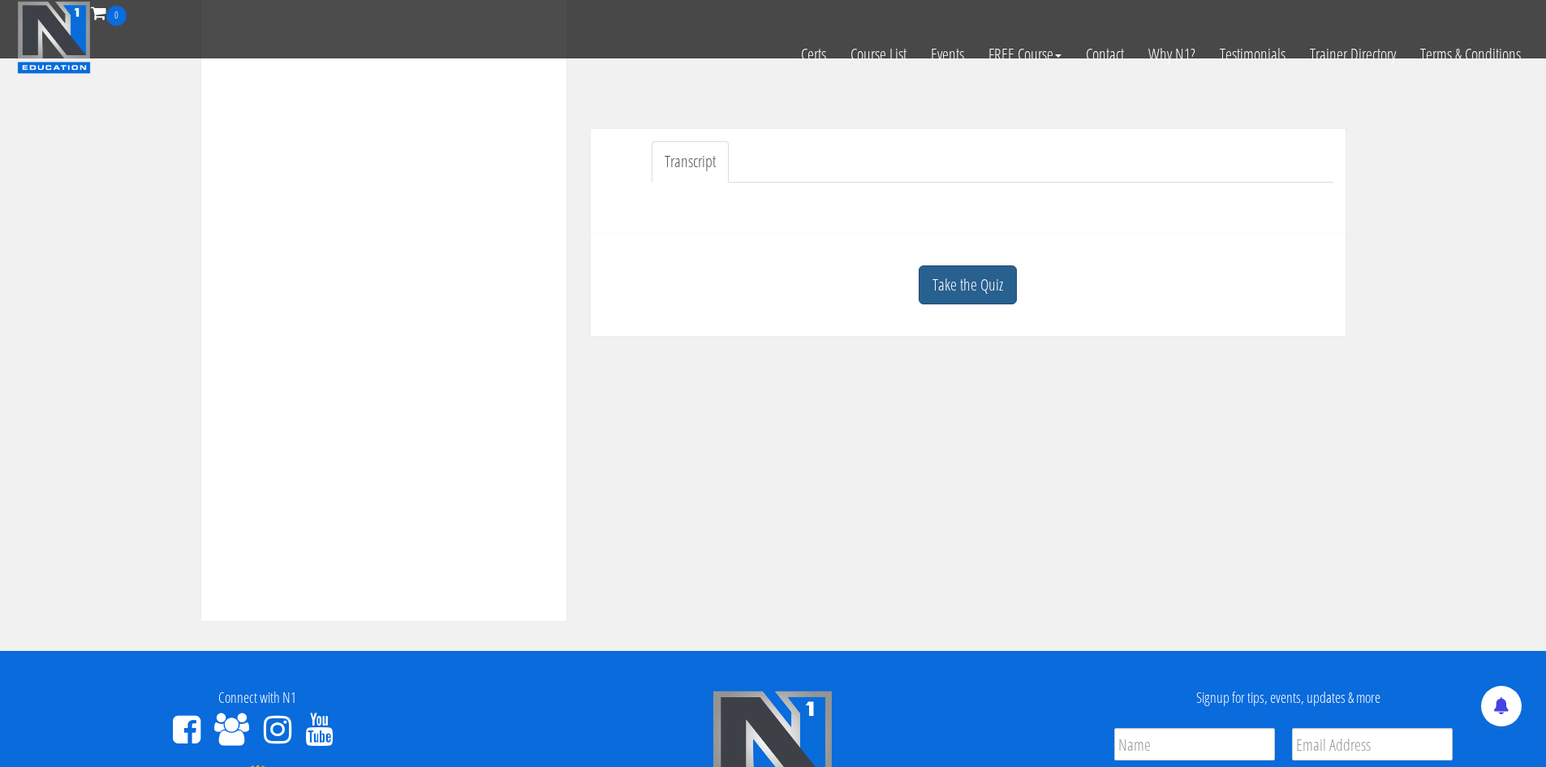
click at [967, 277] on link "Take the Quiz" at bounding box center [967, 285] width 98 height 40
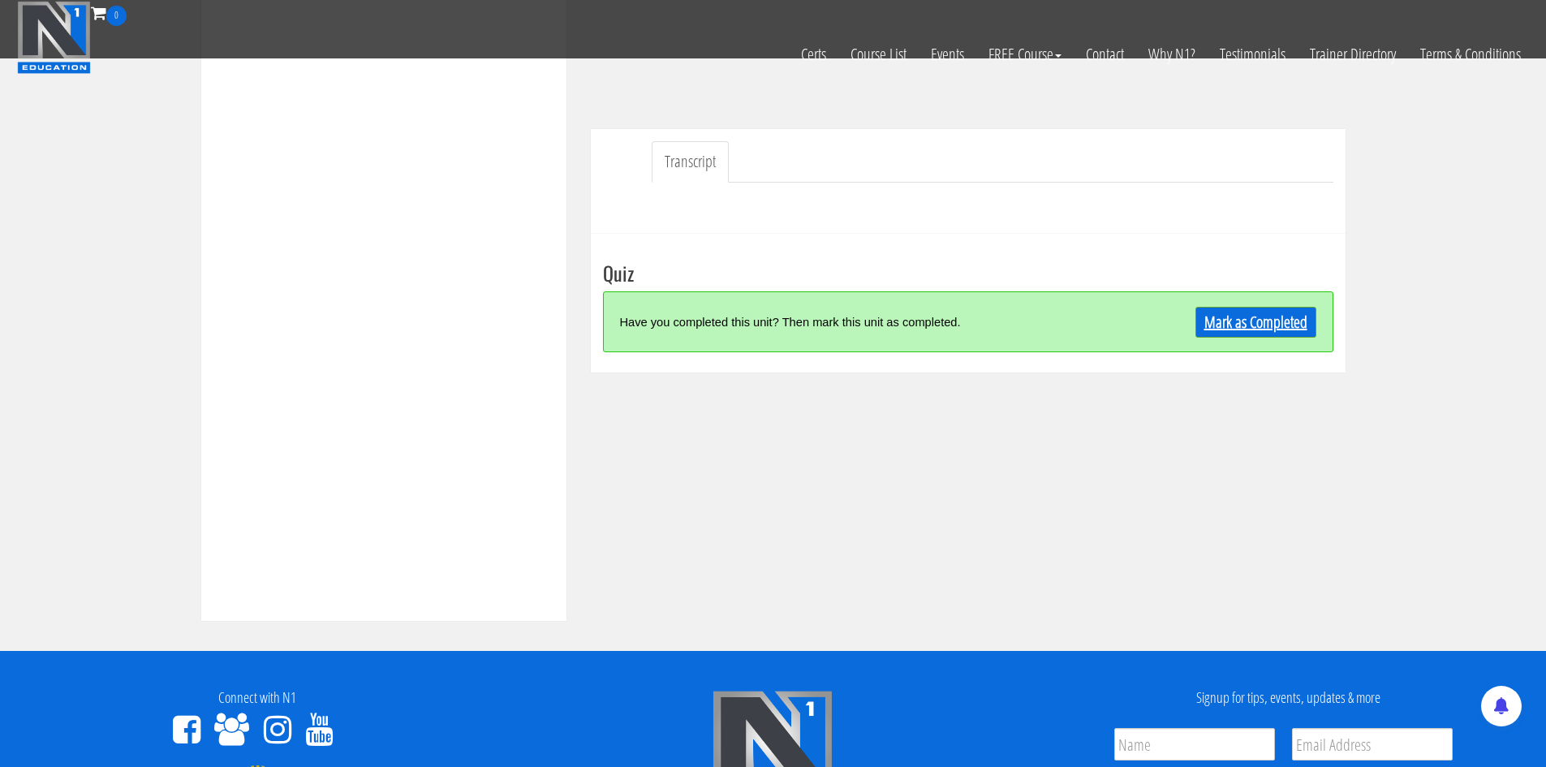
click at [1228, 316] on link "Mark as Completed" at bounding box center [1255, 322] width 121 height 31
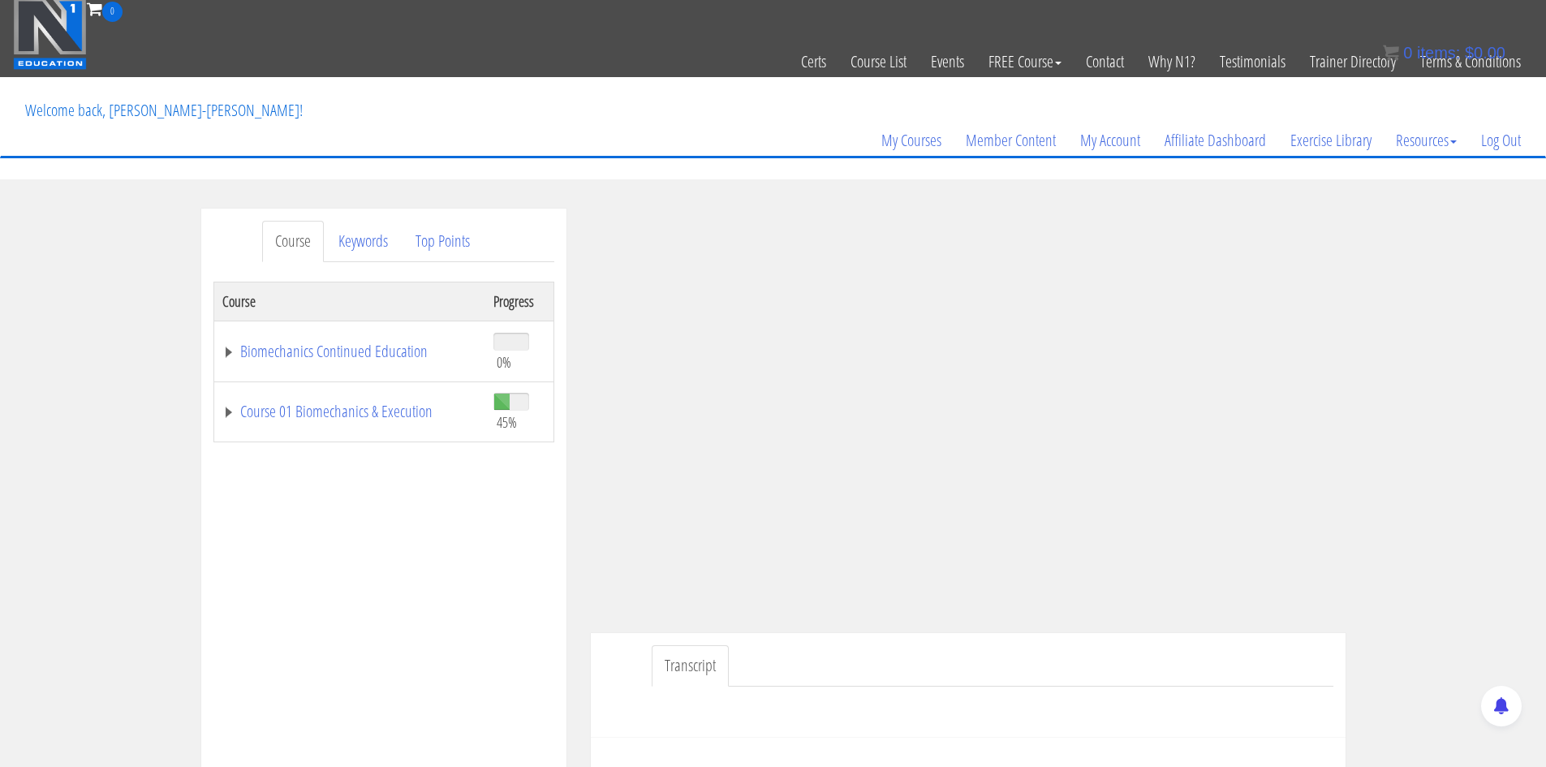
scroll to position [166, 0]
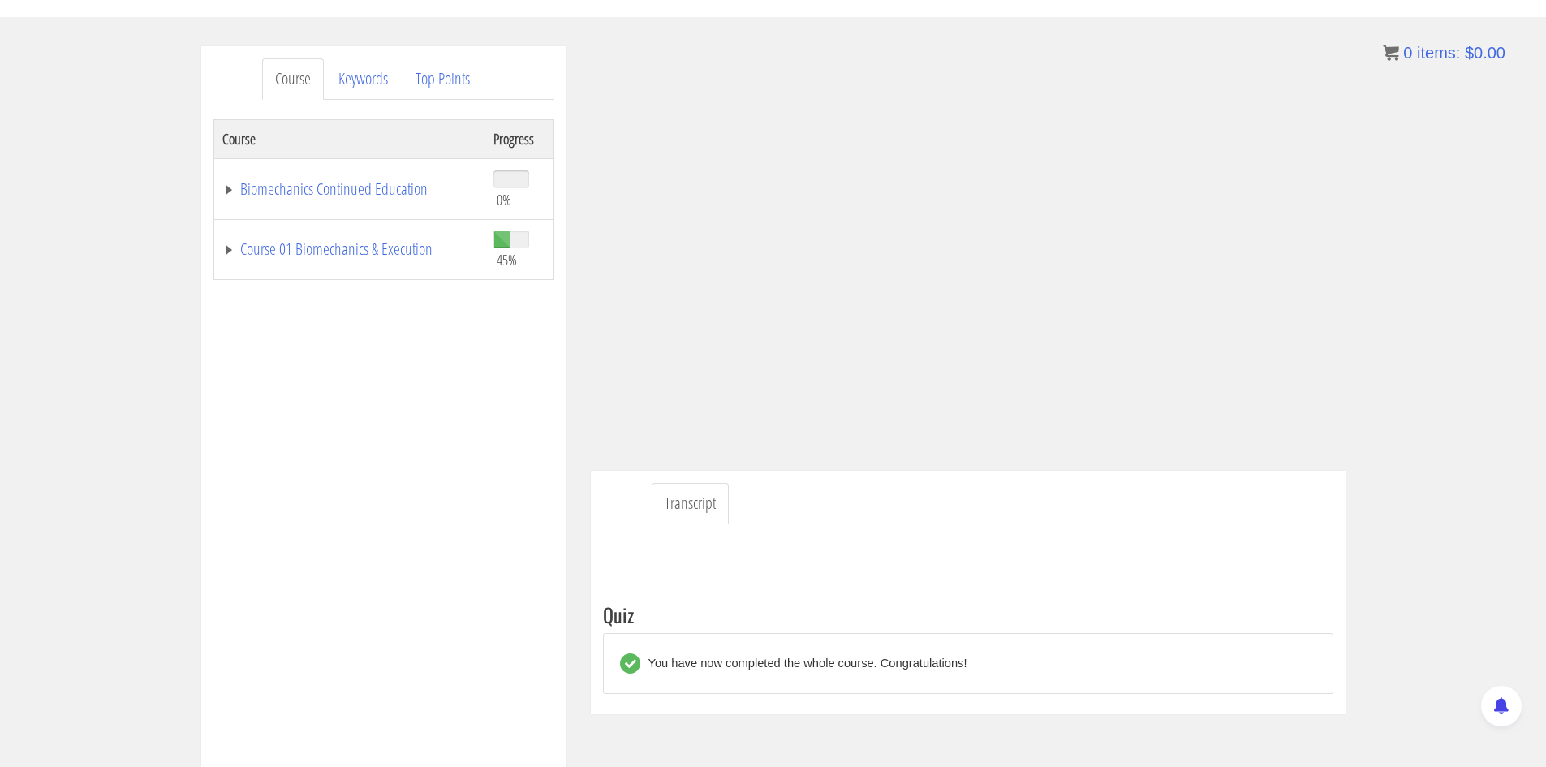
click at [383, 289] on div "Course Progress Biomechanics Continued Education 0% Module 1 Continued Educatio…" at bounding box center [383, 524] width 341 height 811
click at [368, 257] on link "Course 01 Biomechanics & Execution" at bounding box center [349, 249] width 255 height 16
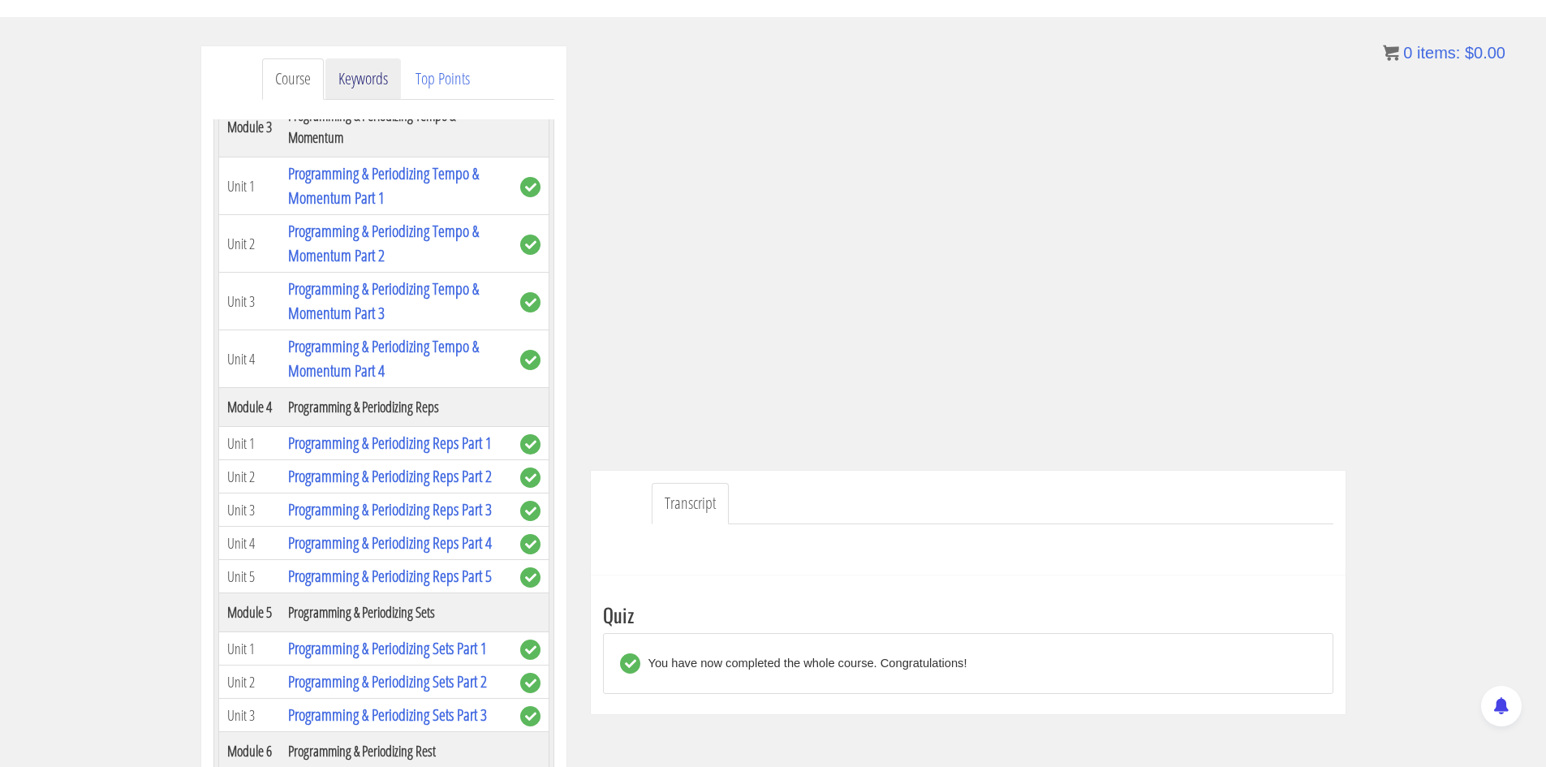
scroll to position [1136, 0]
